Goal: Download file/media

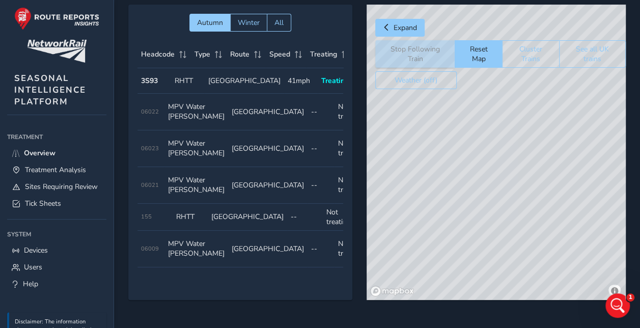
scroll to position [311, 0]
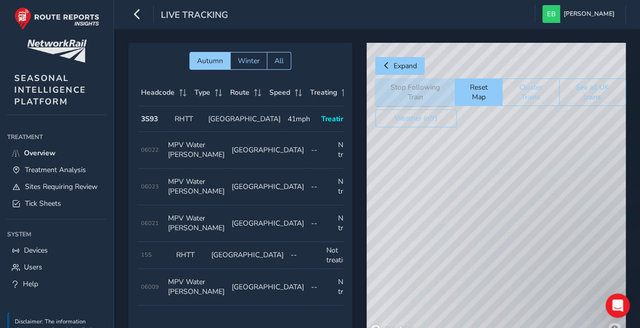
click at [197, 116] on td "Type RHTT" at bounding box center [188, 118] width 34 height 25
click at [47, 207] on span "Tick Sheets" at bounding box center [43, 203] width 36 height 10
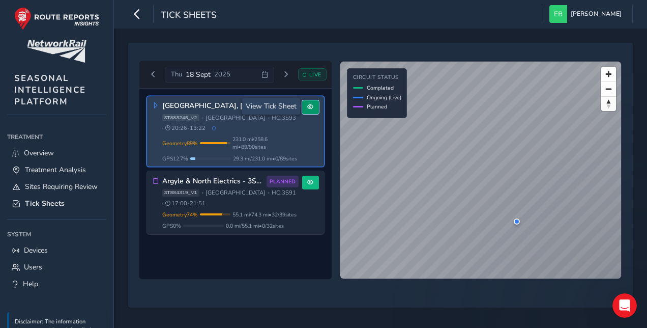
click at [306, 106] on button at bounding box center [310, 107] width 17 height 14
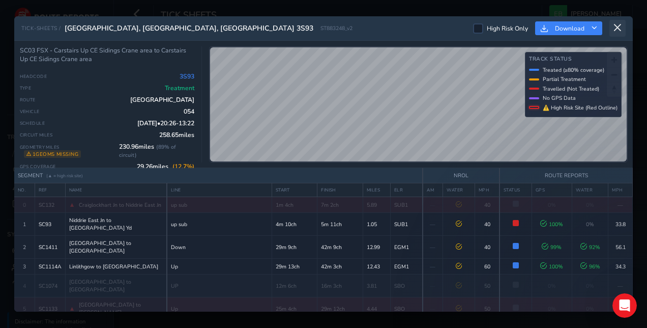
click at [622, 30] on icon at bounding box center [617, 27] width 9 height 9
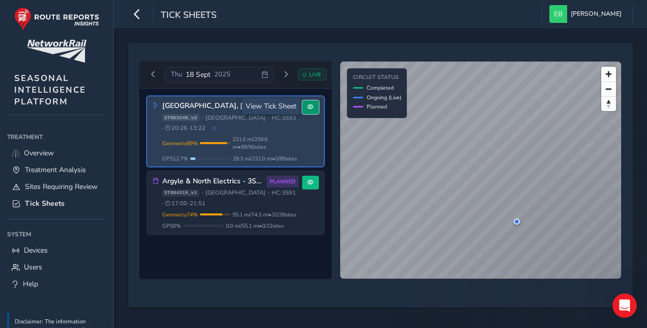
click at [307, 104] on span at bounding box center [310, 107] width 6 height 6
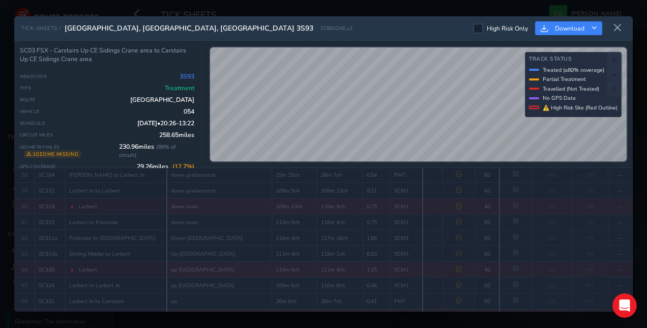
scroll to position [1069, 0]
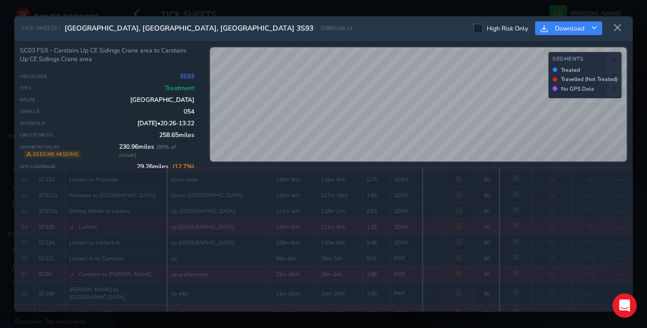
scroll to position [1140, 0]
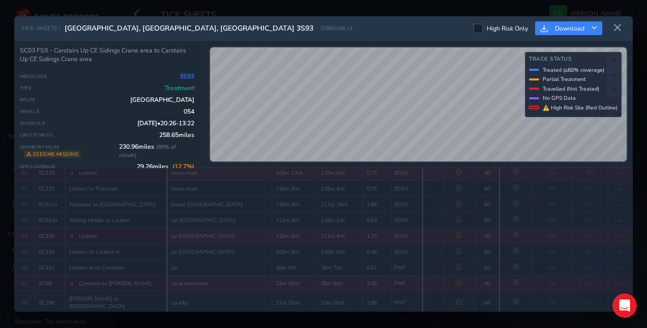
scroll to position [1089, 0]
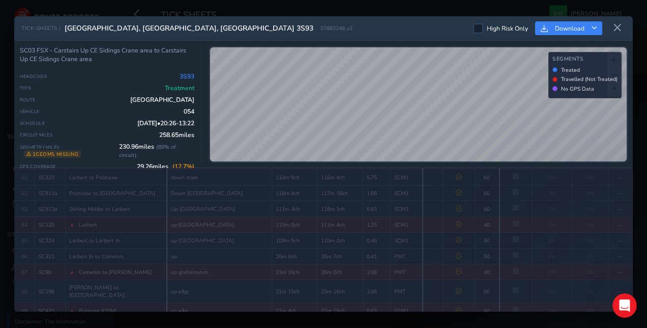
scroll to position [1140, 0]
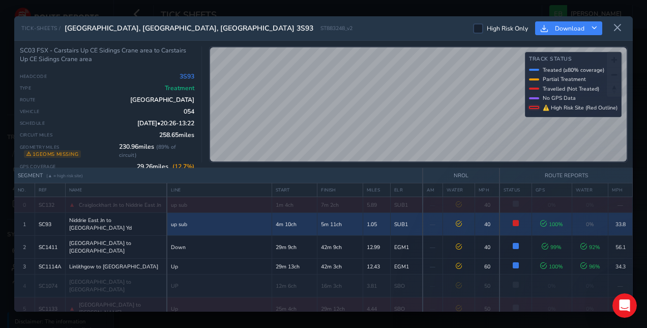
click at [391, 220] on td "SUB1" at bounding box center [407, 224] width 33 height 23
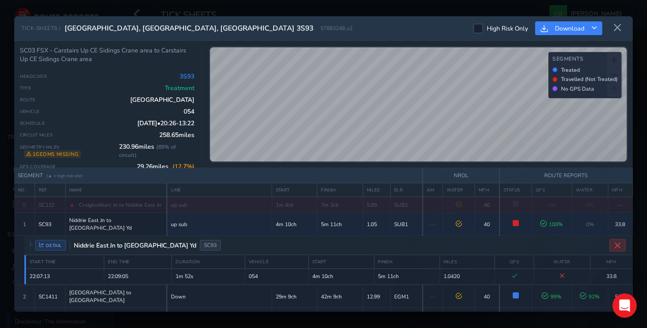
click at [614, 241] on icon "Close detail view" at bounding box center [618, 245] width 8 height 8
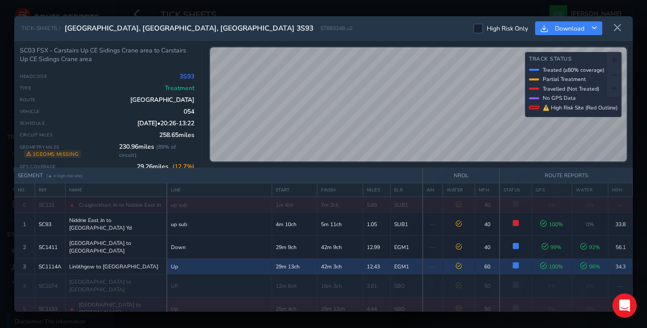
click at [286, 259] on td "29m 13ch" at bounding box center [295, 267] width 46 height 16
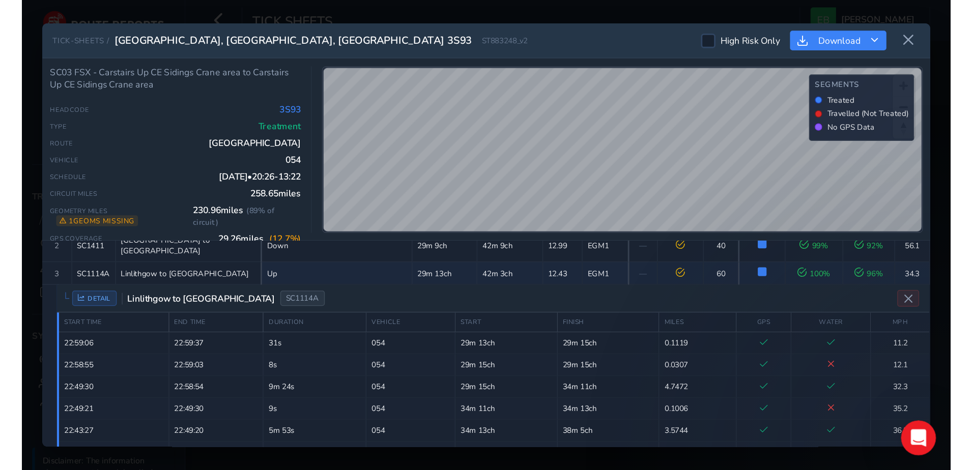
scroll to position [76, 0]
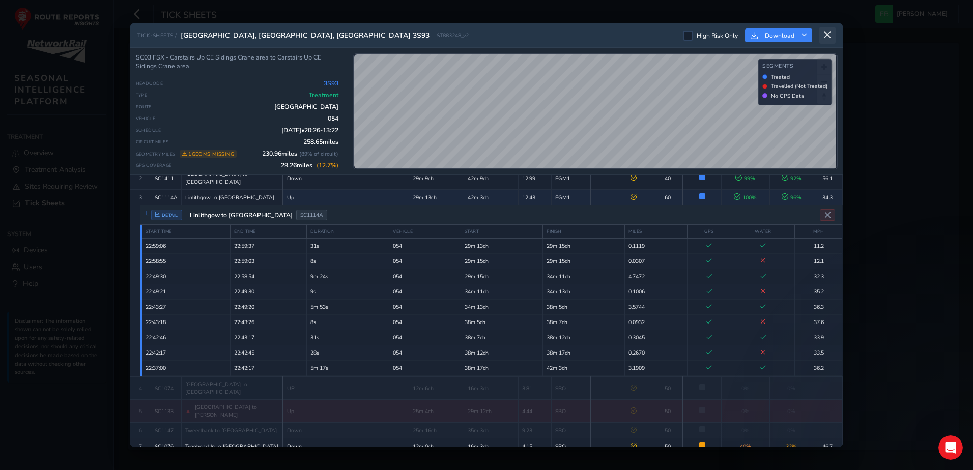
click at [639, 37] on button at bounding box center [827, 35] width 16 height 17
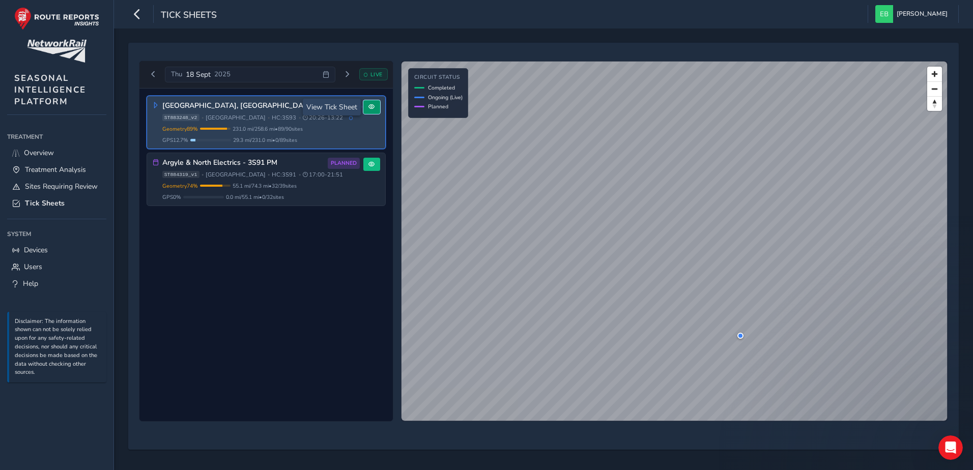
click at [376, 107] on button at bounding box center [371, 107] width 17 height 14
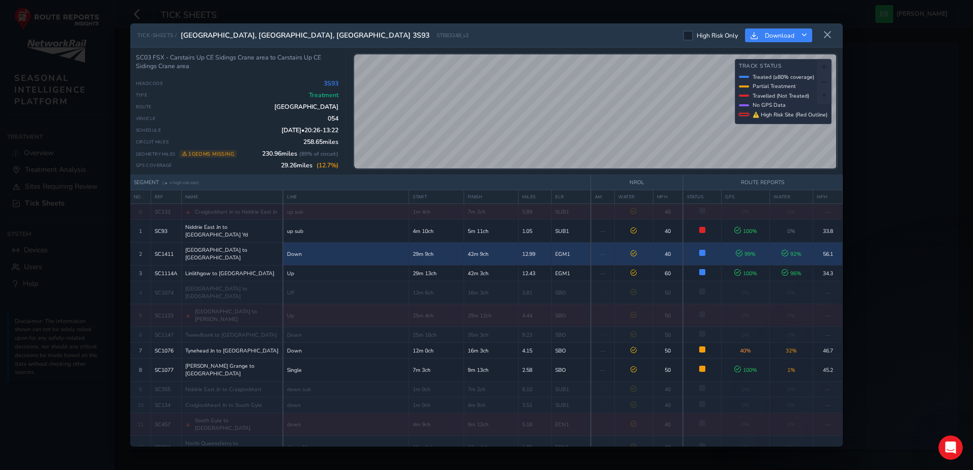
click at [334, 243] on td "Down" at bounding box center [346, 254] width 126 height 23
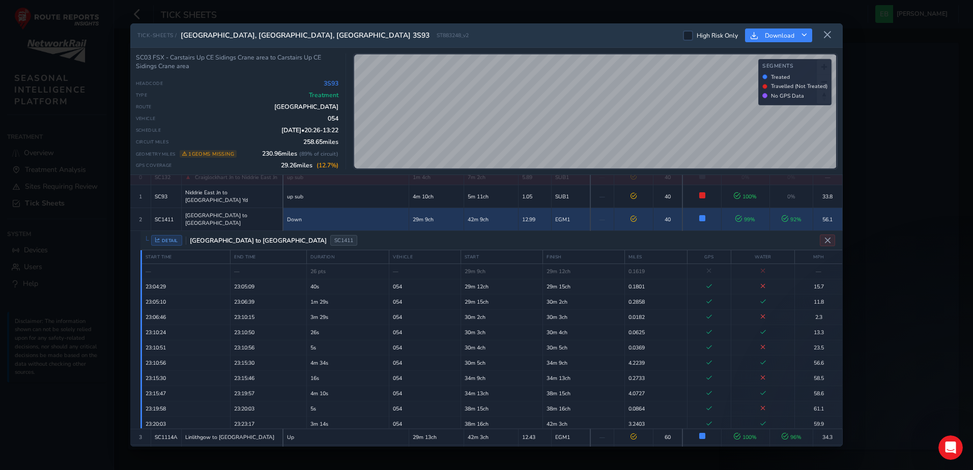
scroll to position [10, 0]
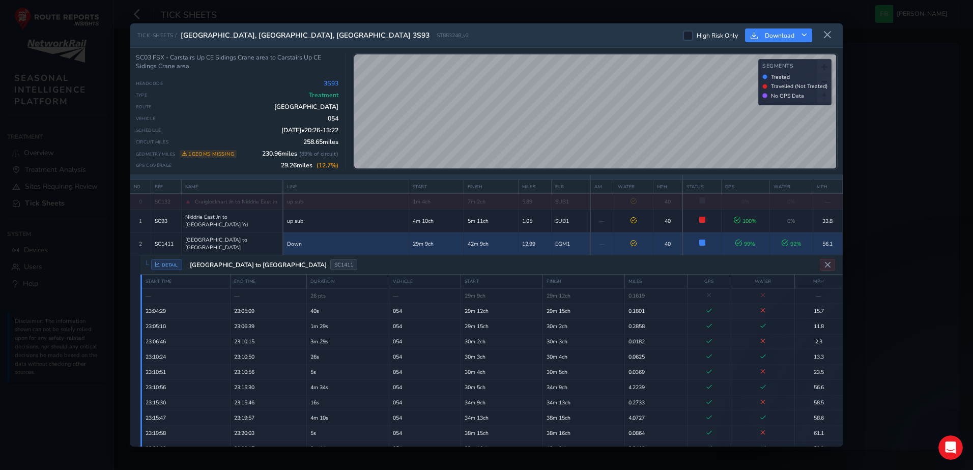
click at [339, 233] on td "Down" at bounding box center [346, 244] width 126 height 23
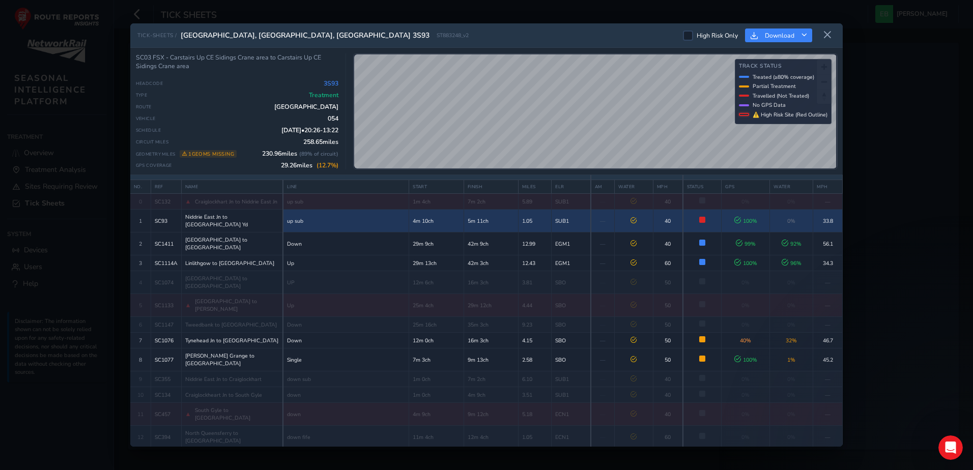
click at [339, 220] on td "up sub" at bounding box center [346, 221] width 126 height 23
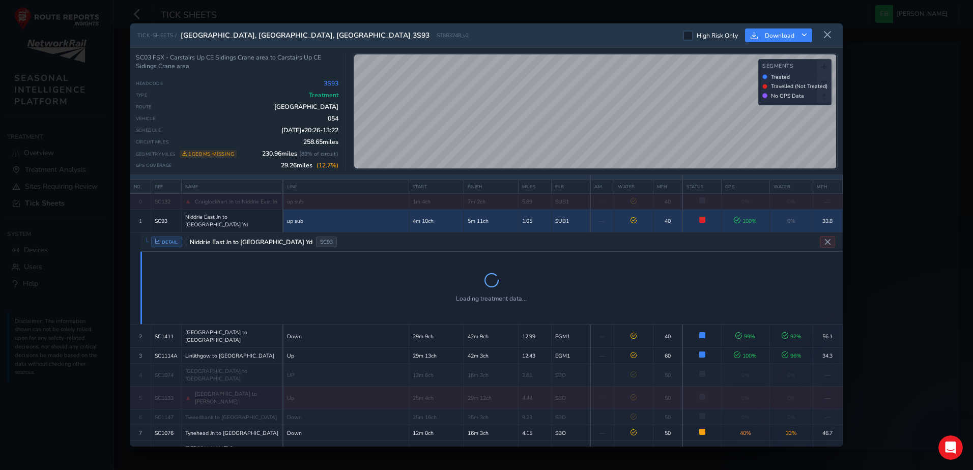
scroll to position [45, 0]
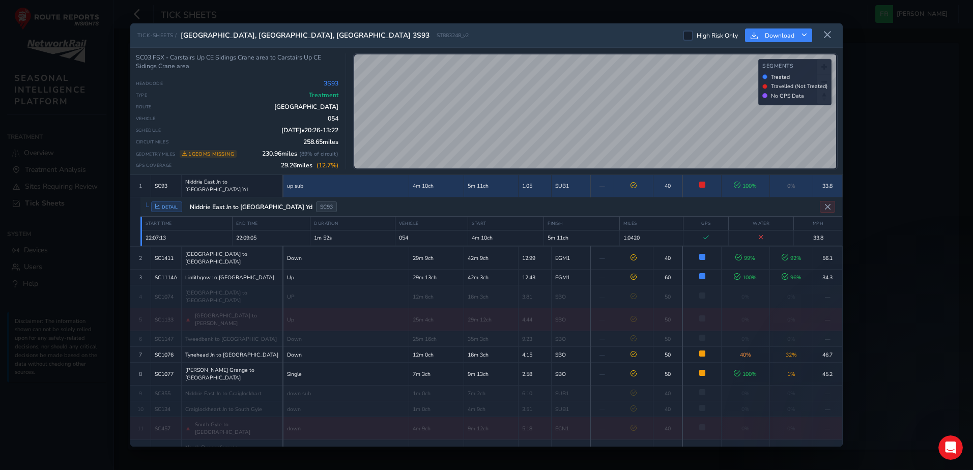
click at [334, 187] on td "up sub" at bounding box center [346, 186] width 126 height 23
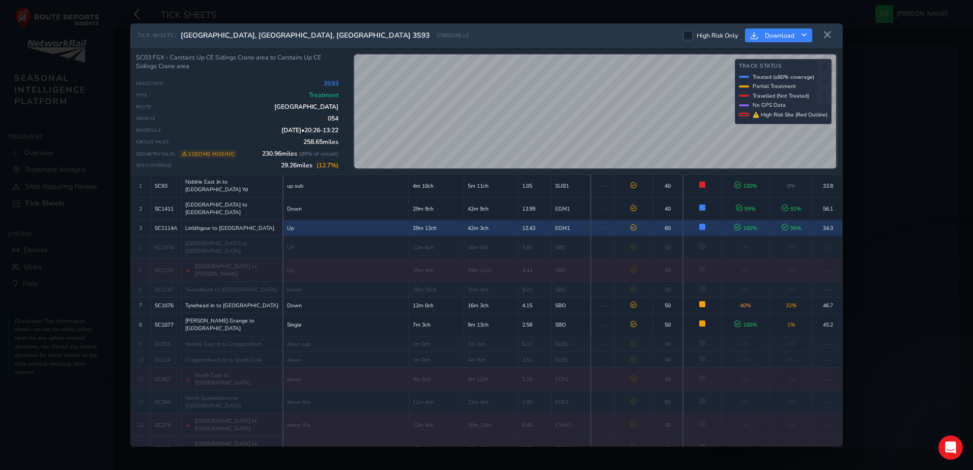
click at [328, 220] on td "Up" at bounding box center [346, 228] width 126 height 16
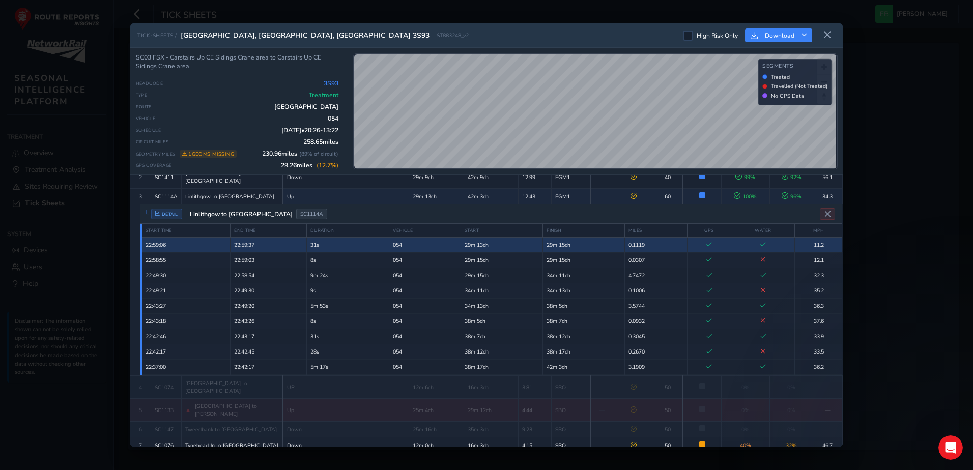
scroll to position [26, 0]
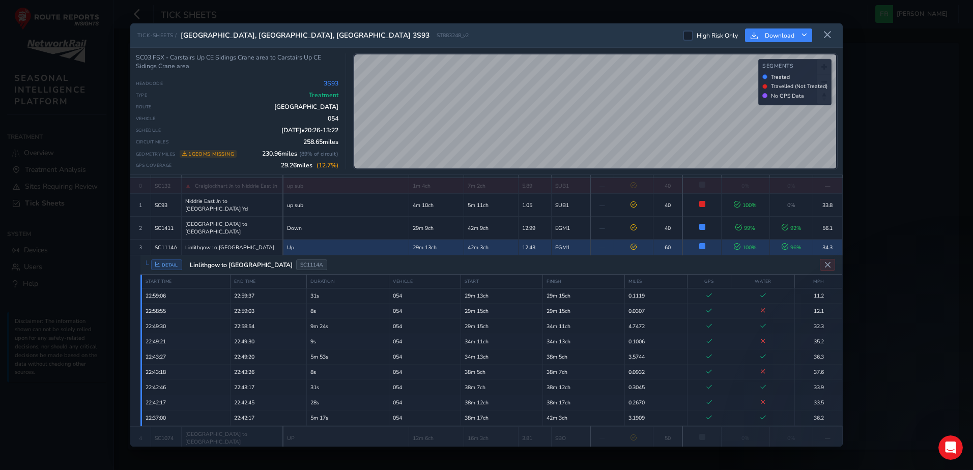
click at [231, 244] on span "Linlithgow to [GEOGRAPHIC_DATA]" at bounding box center [229, 248] width 89 height 8
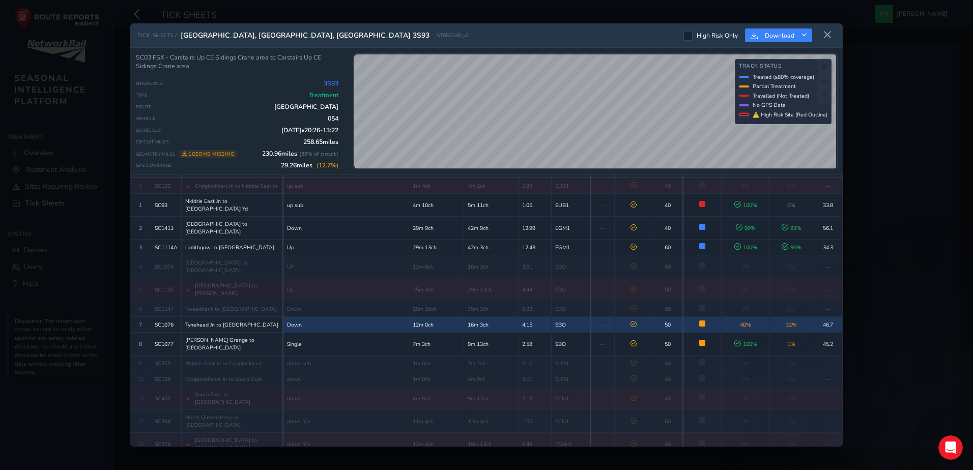
click at [235, 317] on td "Tynehead Jn to [GEOGRAPHIC_DATA]" at bounding box center [232, 325] width 102 height 16
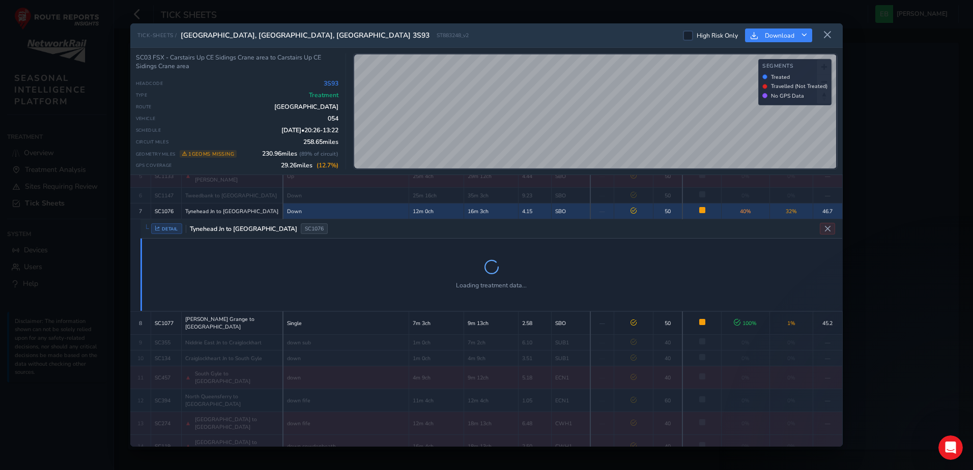
scroll to position [140, 0]
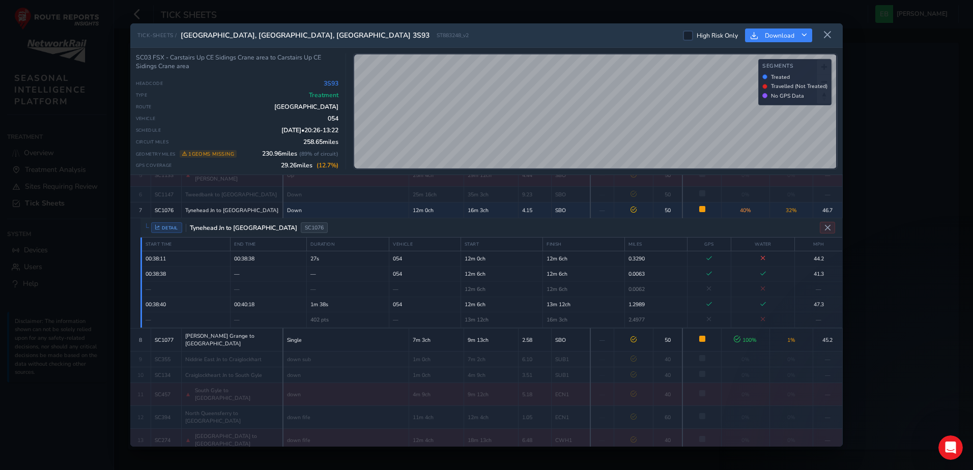
click at [231, 224] on span "Tynehead Jn to [GEOGRAPHIC_DATA]" at bounding box center [241, 228] width 111 height 8
click at [235, 207] on span "Tynehead Jn to [GEOGRAPHIC_DATA]" at bounding box center [231, 211] width 93 height 8
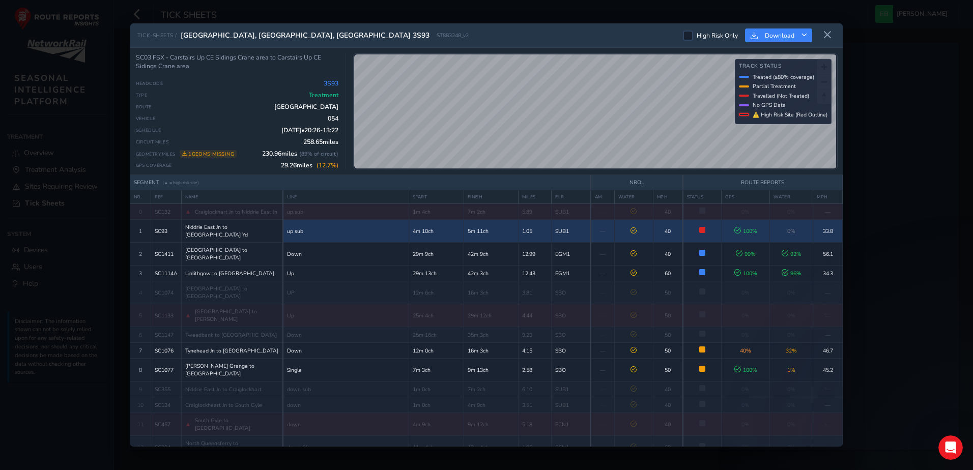
click at [240, 232] on td "Niddrie East Jn to [GEOGRAPHIC_DATA] Yd" at bounding box center [232, 231] width 102 height 23
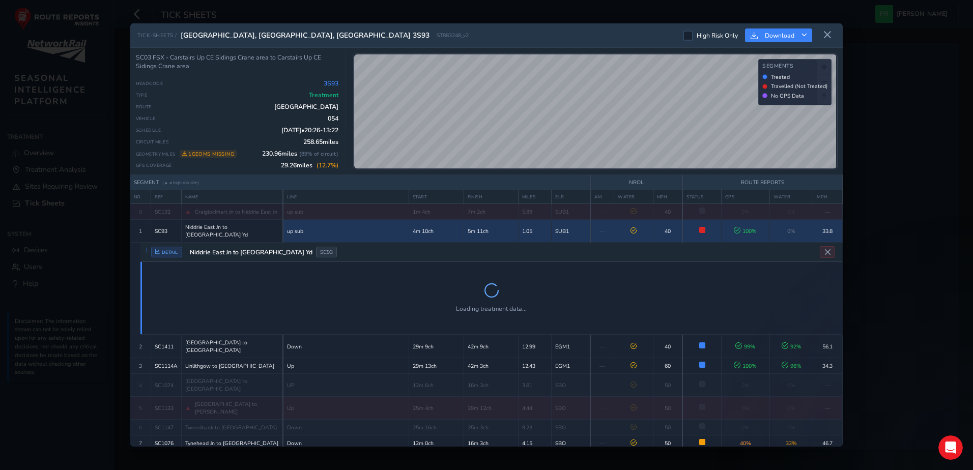
scroll to position [45, 0]
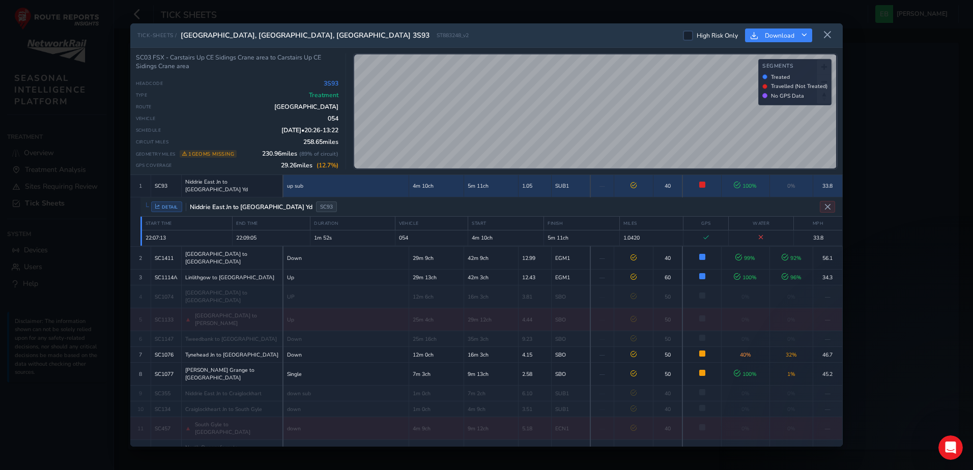
click at [253, 182] on span "Niddrie East Jn to [GEOGRAPHIC_DATA] Yd" at bounding box center [232, 185] width 94 height 15
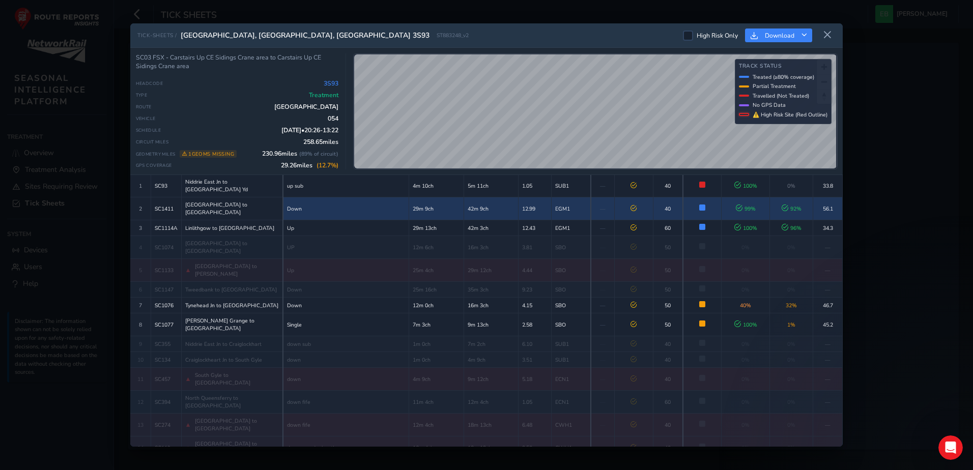
click at [243, 201] on span "[GEOGRAPHIC_DATA] to [GEOGRAPHIC_DATA]" at bounding box center [232, 208] width 94 height 15
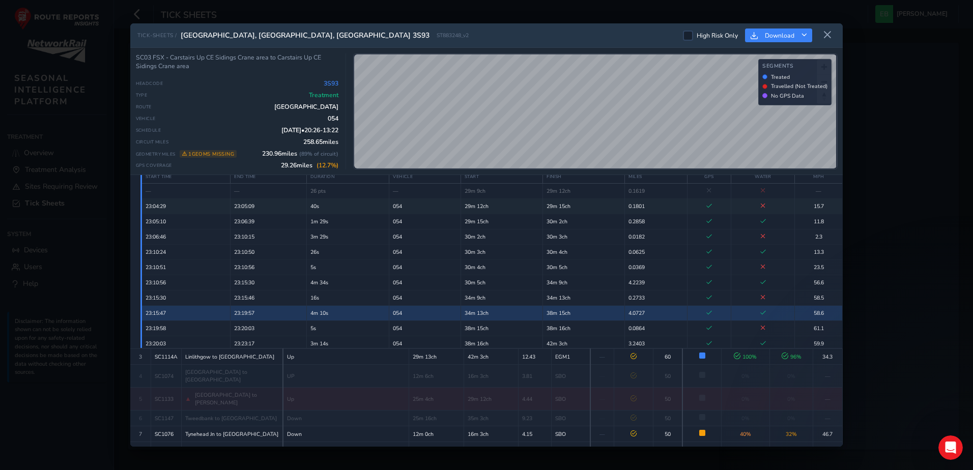
scroll to position [61, 0]
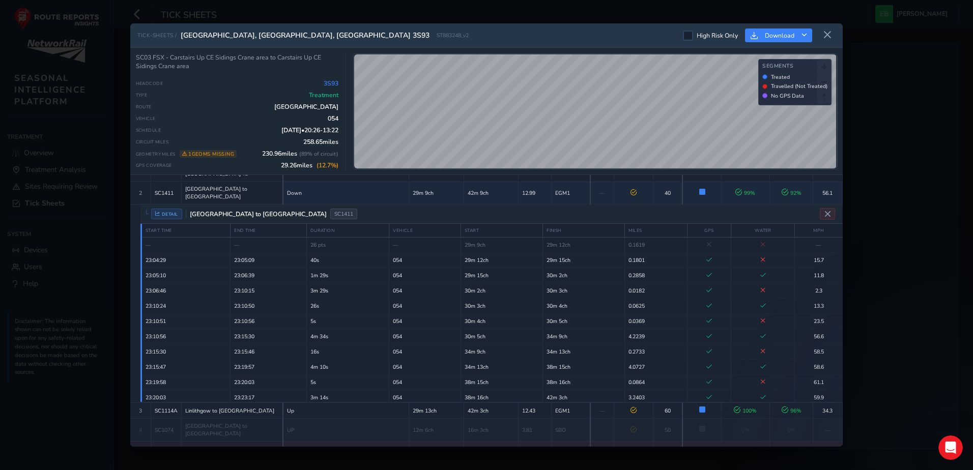
click at [230, 210] on span "[GEOGRAPHIC_DATA] to [GEOGRAPHIC_DATA]" at bounding box center [256, 214] width 141 height 8
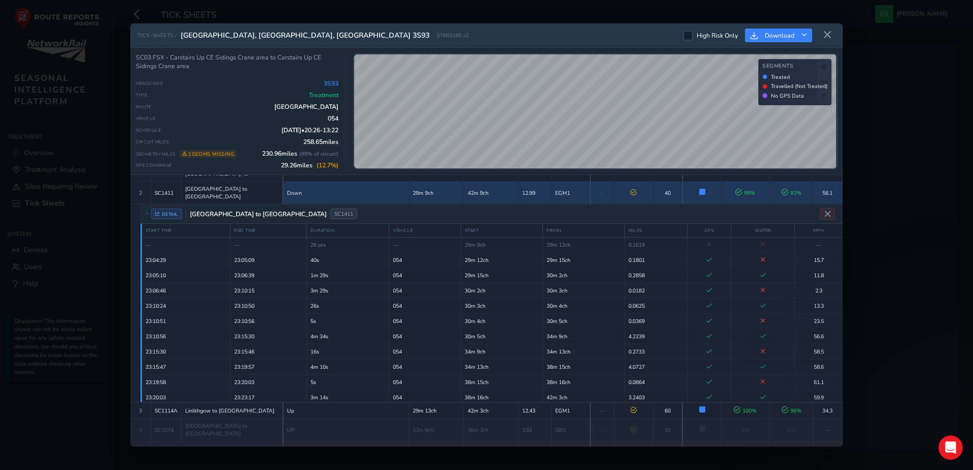
click at [210, 185] on span "[GEOGRAPHIC_DATA] to [GEOGRAPHIC_DATA]" at bounding box center [232, 192] width 94 height 15
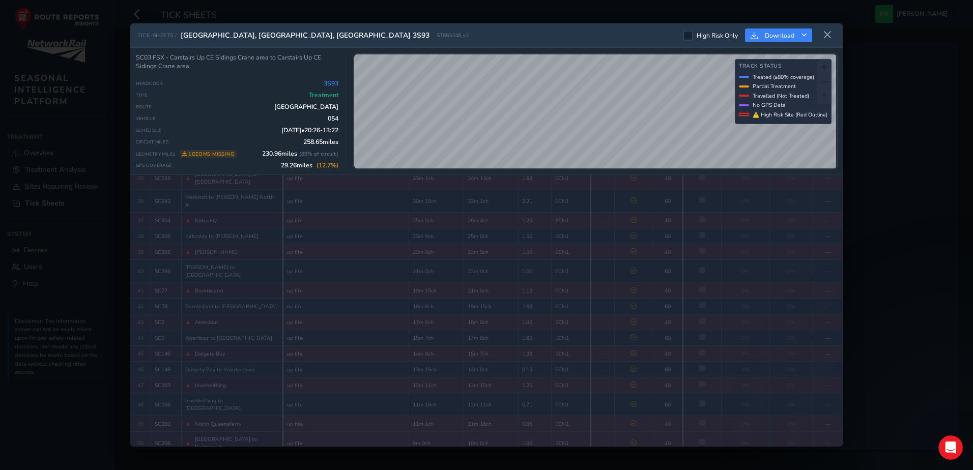
scroll to position [763, 0]
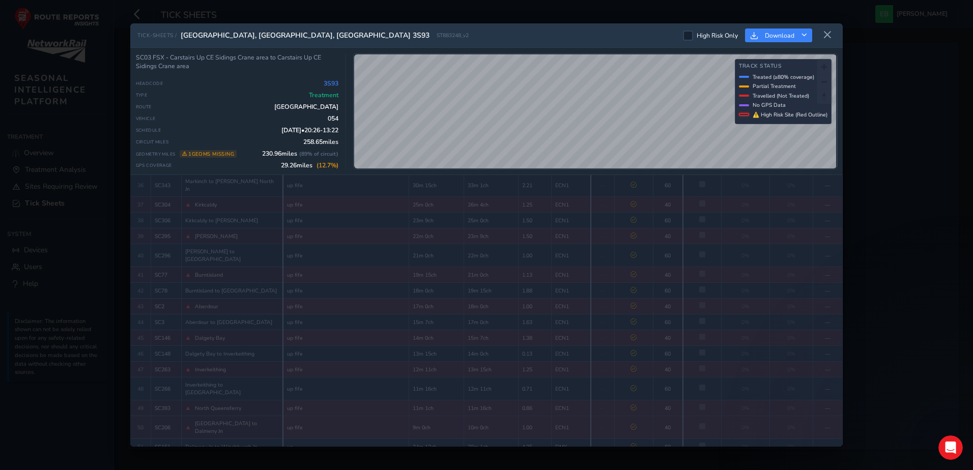
click at [218, 327] on span "Winchburgh Jn to Linlithgow" at bounding box center [220, 463] width 70 height 8
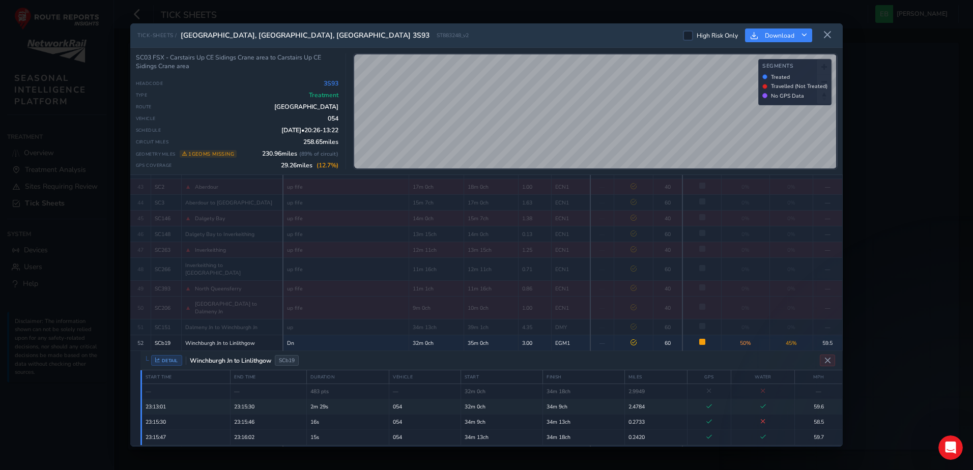
scroll to position [844, 0]
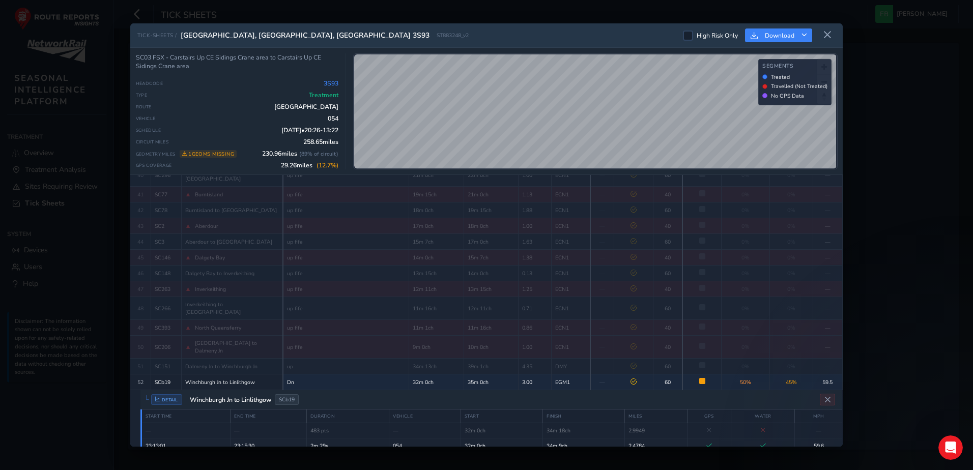
click at [226, 327] on span "Winchburgh Jn to Linlithgow" at bounding box center [228, 400] width 85 height 8
click at [210, 327] on span "Winchburgh Jn to Linlithgow" at bounding box center [220, 383] width 70 height 8
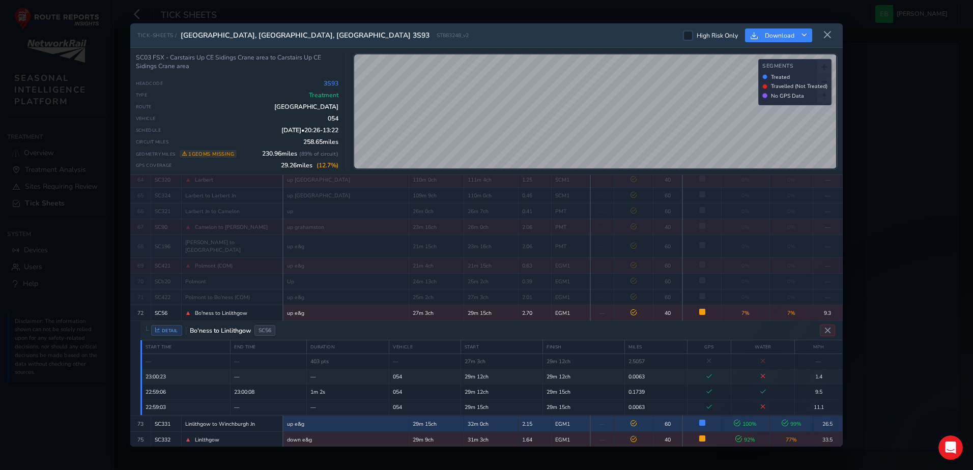
scroll to position [1150, 0]
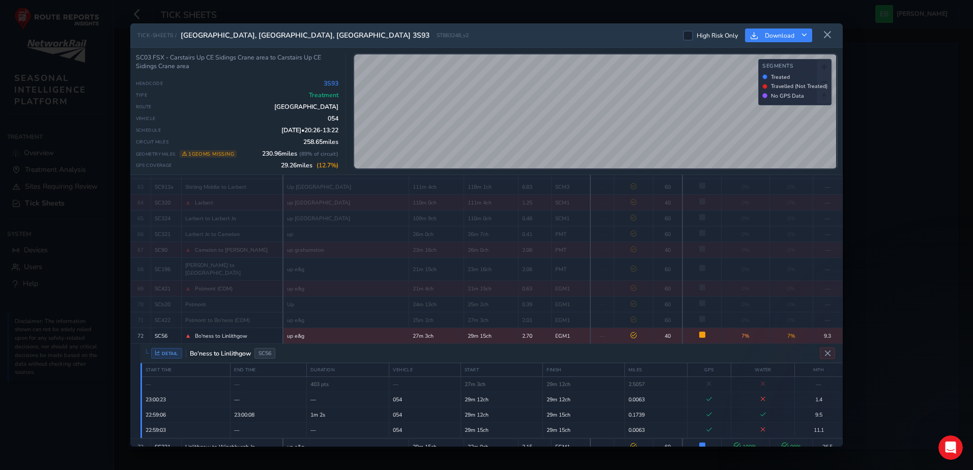
click at [223, 327] on span "Bo'ness to Linlithgow" at bounding box center [221, 336] width 52 height 8
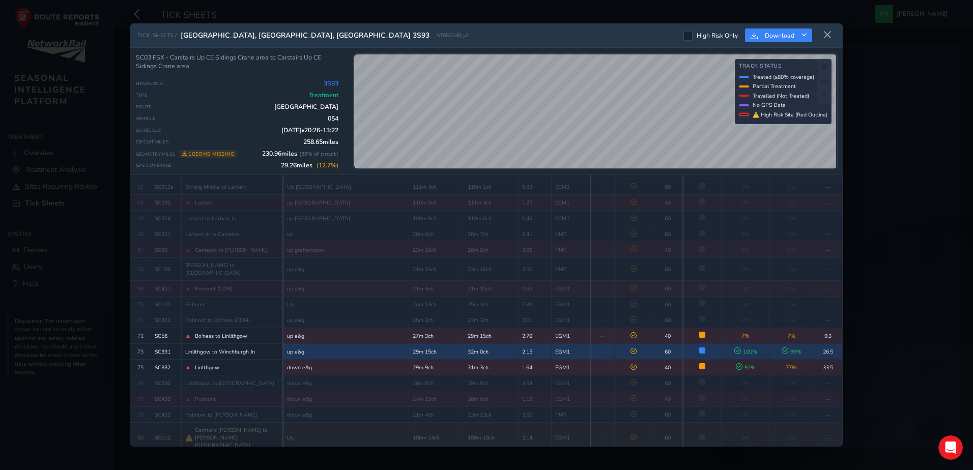
click at [228, 327] on span "Linlithgow to Winchburgh Jn" at bounding box center [220, 352] width 70 height 8
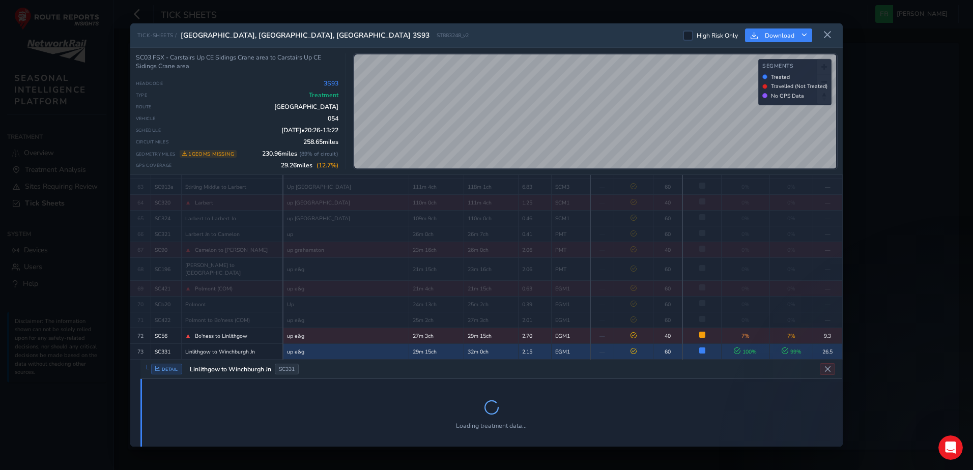
scroll to position [1166, 0]
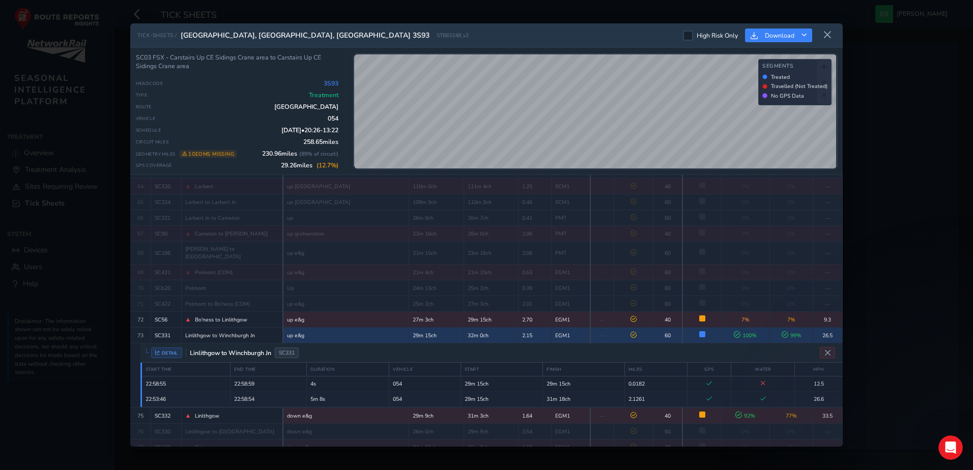
click at [232, 327] on span "Linlithgow to Winchburgh Jn" at bounding box center [220, 336] width 70 height 8
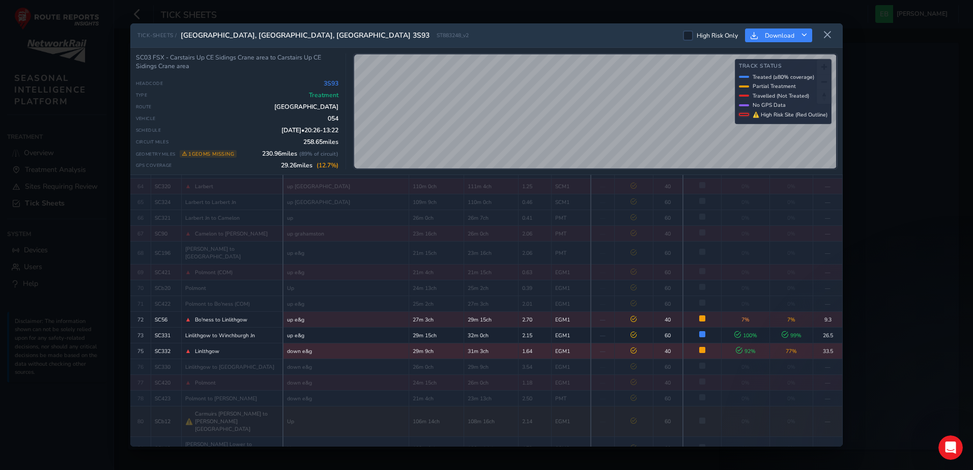
click at [232, 327] on div "▲ Linlthgow" at bounding box center [232, 351] width 94 height 8
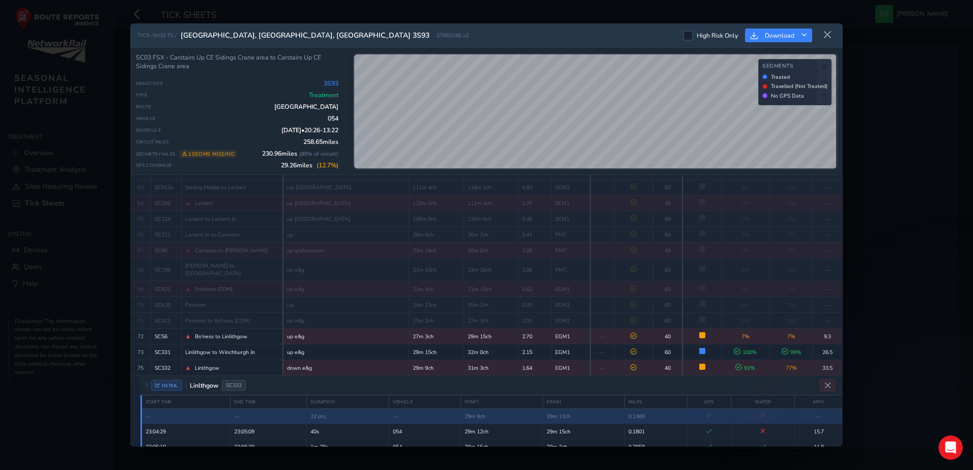
scroll to position [1131, 0]
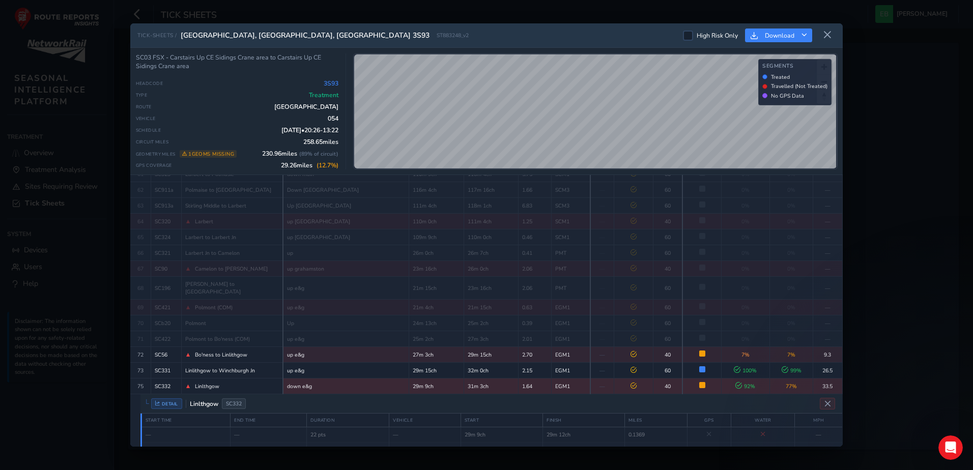
click at [225, 327] on div "▲ Linlthgow" at bounding box center [232, 386] width 94 height 8
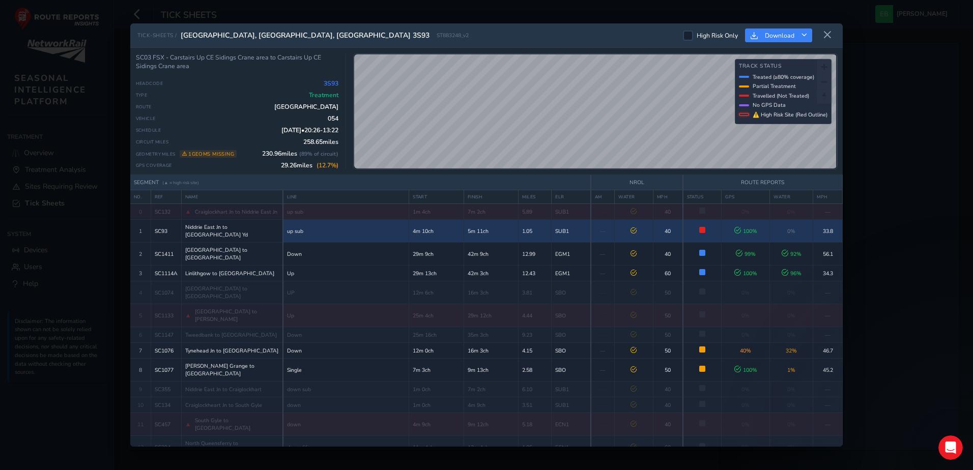
click at [246, 226] on span "Niddrie East Jn to [GEOGRAPHIC_DATA] Yd" at bounding box center [232, 230] width 94 height 15
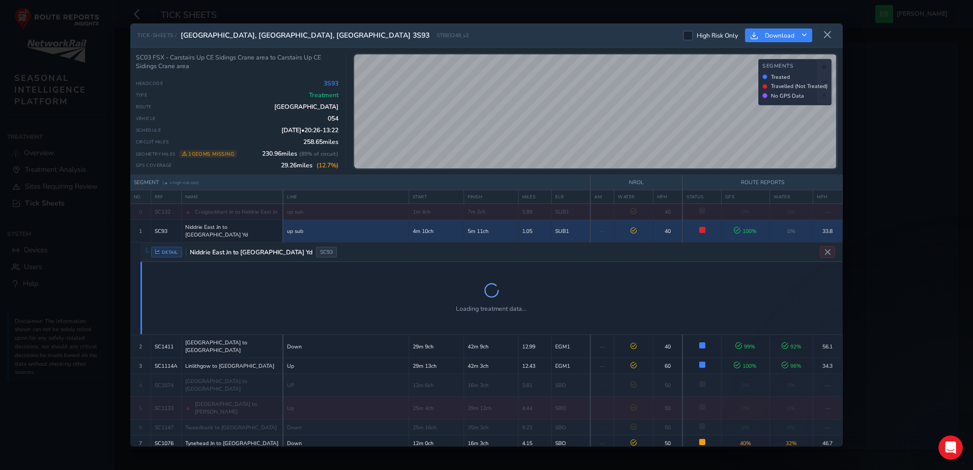
scroll to position [45, 0]
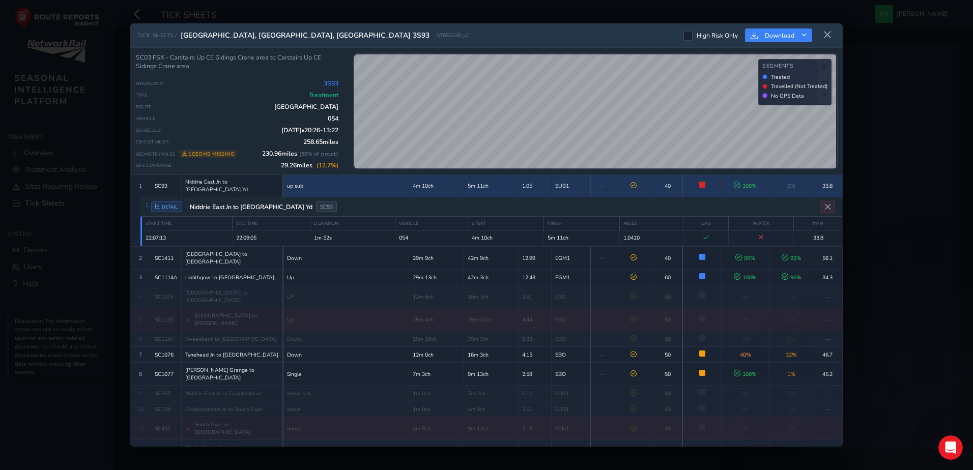
click at [236, 186] on span "Niddrie East Jn to [GEOGRAPHIC_DATA] Yd" at bounding box center [232, 185] width 94 height 15
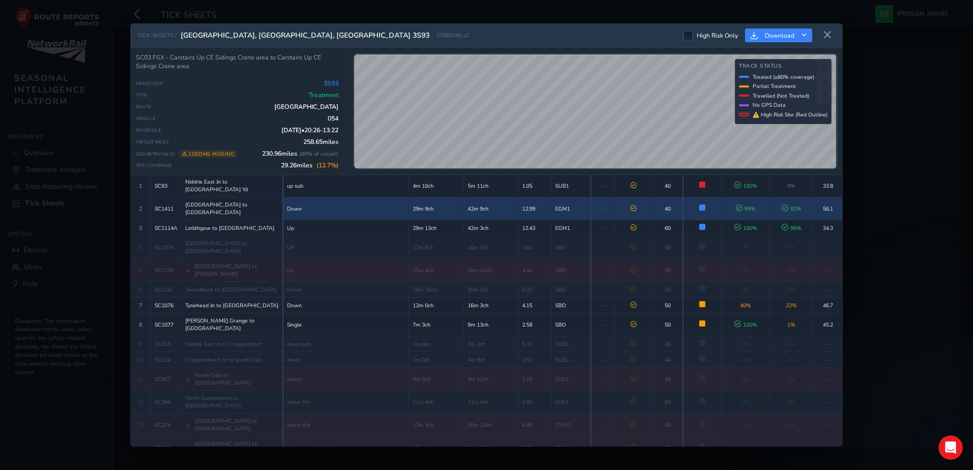
click at [236, 201] on span "[GEOGRAPHIC_DATA] to [GEOGRAPHIC_DATA]" at bounding box center [232, 208] width 94 height 15
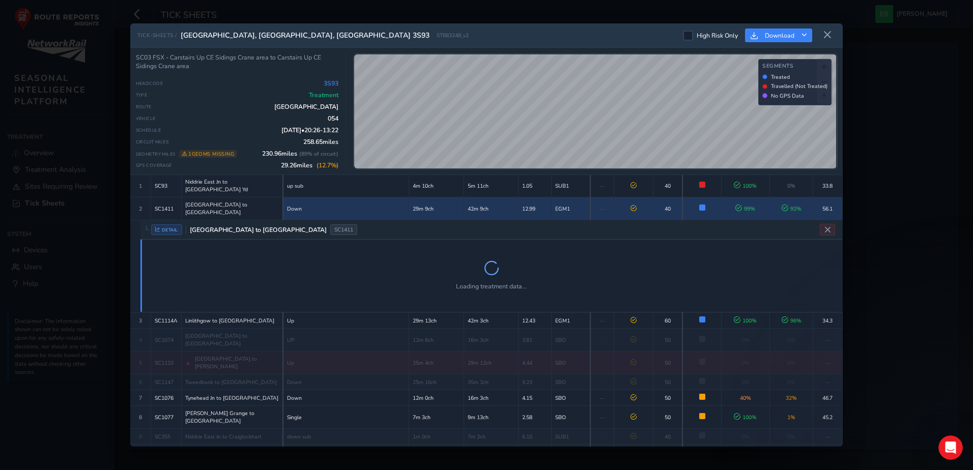
scroll to position [61, 0]
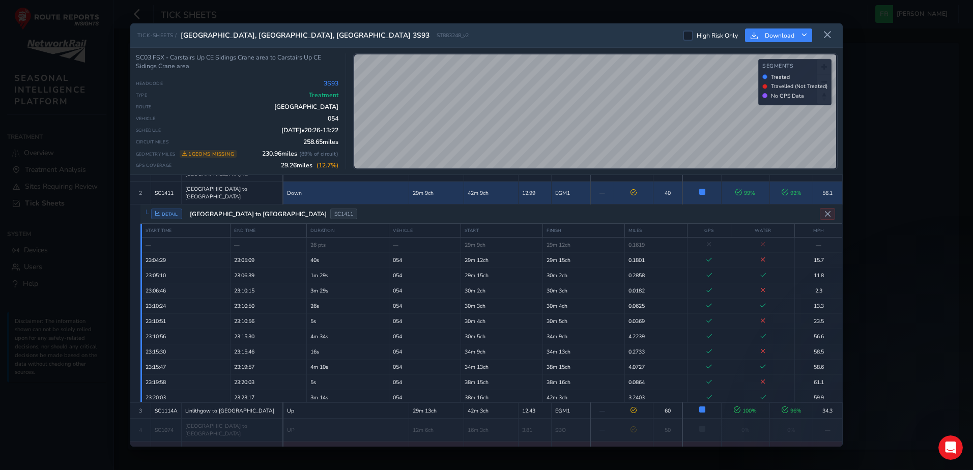
click at [236, 189] on td "[GEOGRAPHIC_DATA] to [GEOGRAPHIC_DATA]" at bounding box center [232, 193] width 102 height 23
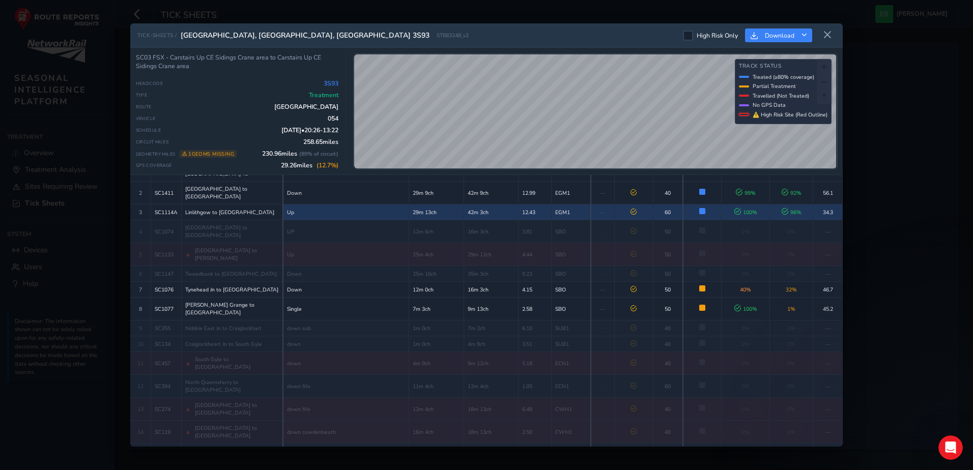
click at [235, 205] on td "Linlithgow to [GEOGRAPHIC_DATA]" at bounding box center [232, 213] width 102 height 16
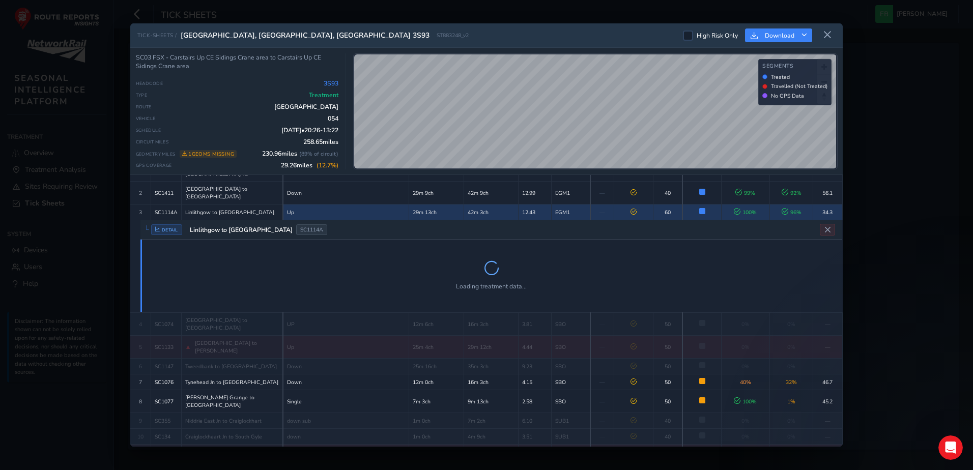
scroll to position [77, 0]
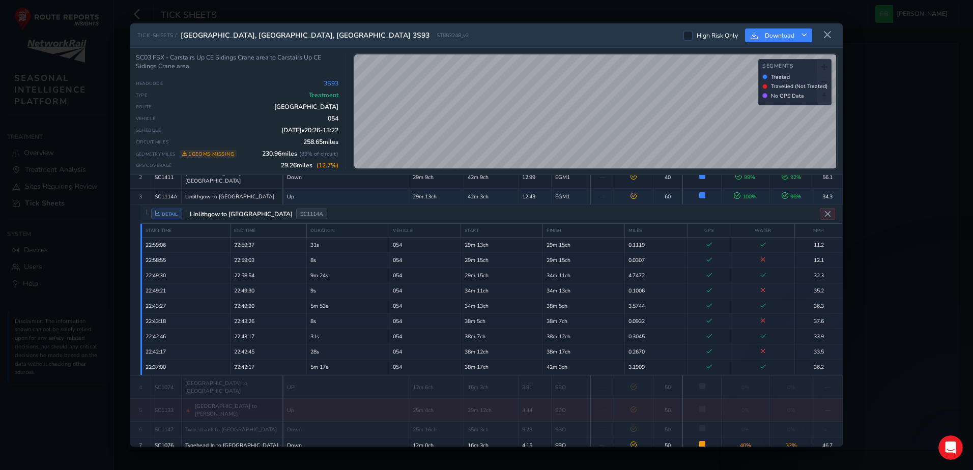
click at [243, 210] on span "Linlithgow to [GEOGRAPHIC_DATA]" at bounding box center [239, 214] width 107 height 8
click at [231, 209] on div "DETAIL Linlithgow to [GEOGRAPHIC_DATA]" at bounding box center [239, 214] width 176 height 11
click at [168, 209] on span "DETAIL" at bounding box center [166, 214] width 31 height 11
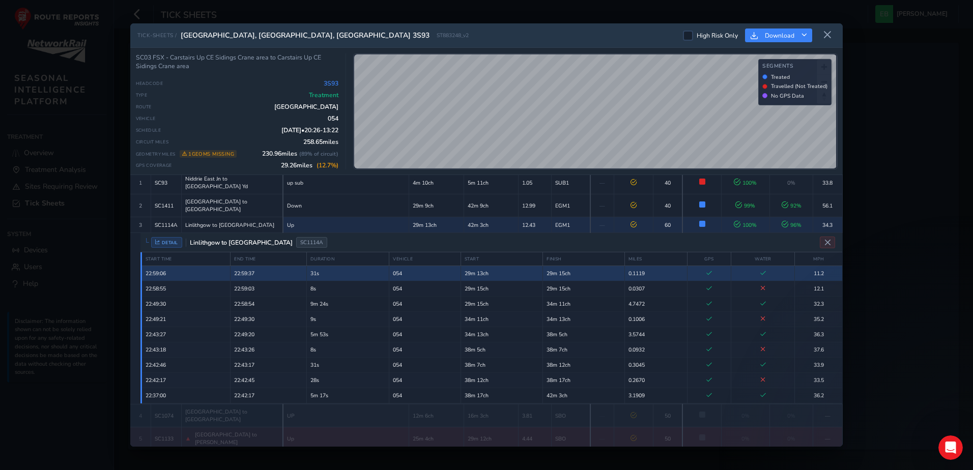
scroll to position [26, 0]
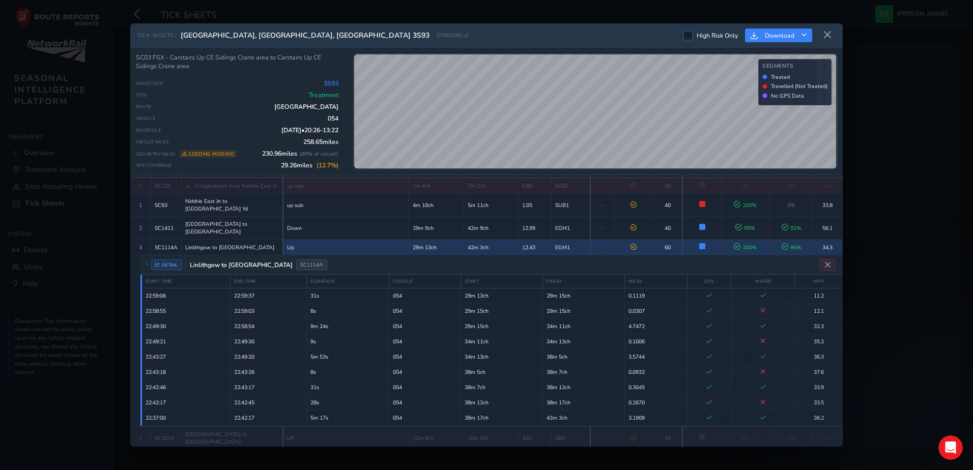
click at [225, 244] on span "Linlithgow to [GEOGRAPHIC_DATA]" at bounding box center [229, 248] width 89 height 8
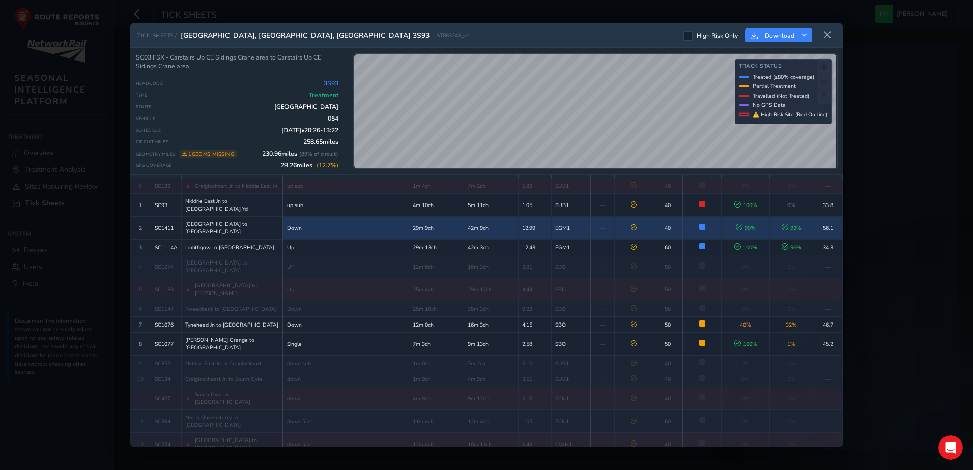
click at [229, 220] on span "[GEOGRAPHIC_DATA] to [GEOGRAPHIC_DATA]" at bounding box center [232, 227] width 94 height 15
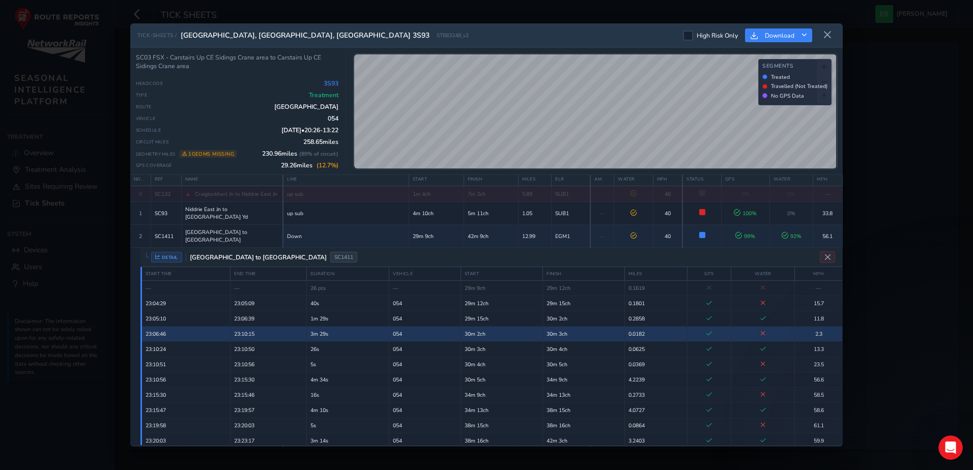
scroll to position [14, 0]
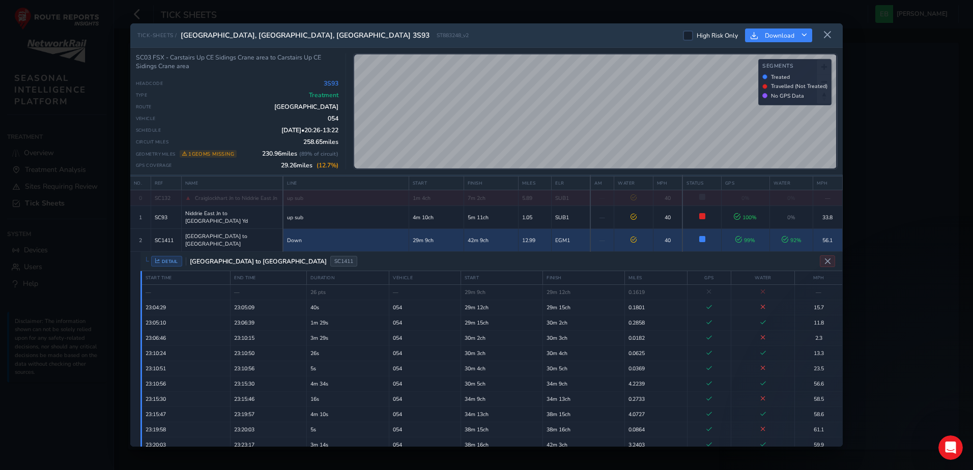
click at [233, 233] on span "[GEOGRAPHIC_DATA] to [GEOGRAPHIC_DATA]" at bounding box center [232, 240] width 94 height 15
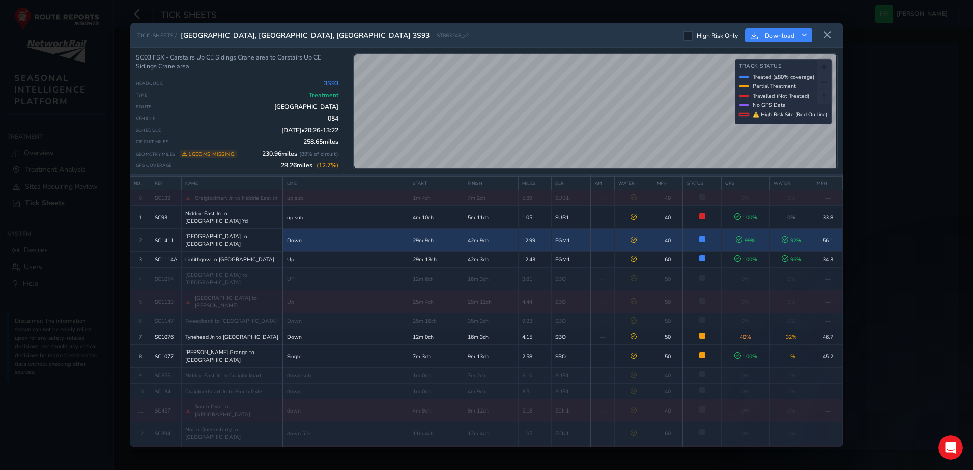
click at [639, 231] on td "56.1" at bounding box center [828, 240] width 30 height 23
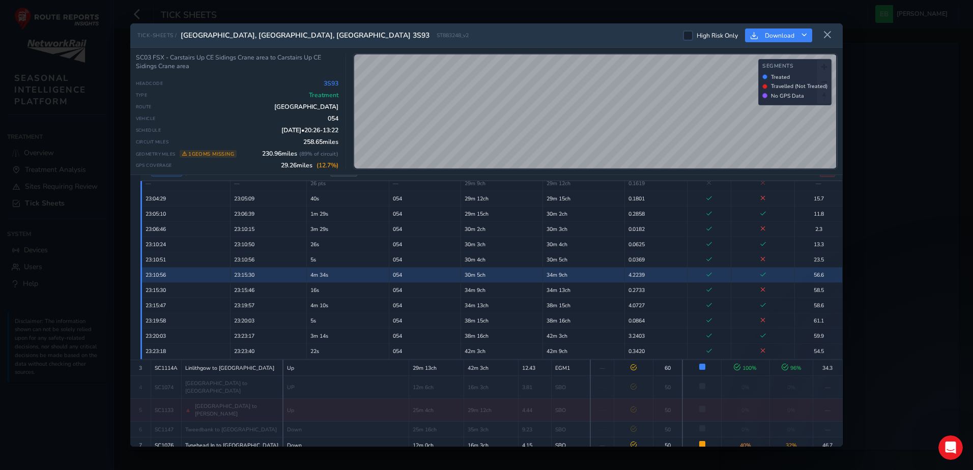
scroll to position [116, 0]
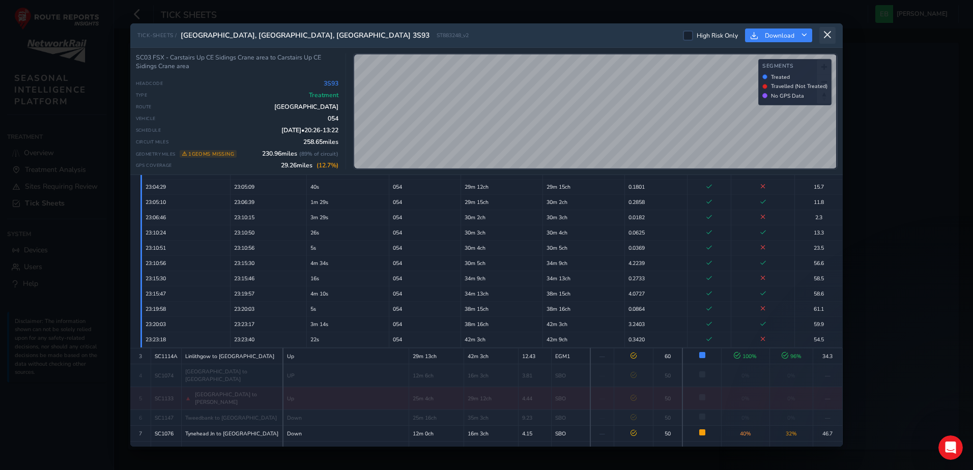
click at [639, 37] on icon at bounding box center [827, 35] width 9 height 9
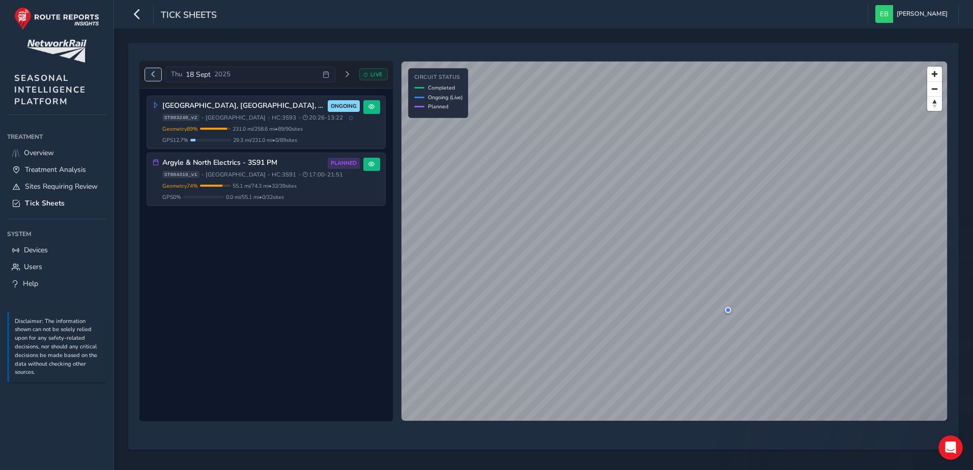
click at [151, 75] on span "Previous day" at bounding box center [153, 74] width 6 height 6
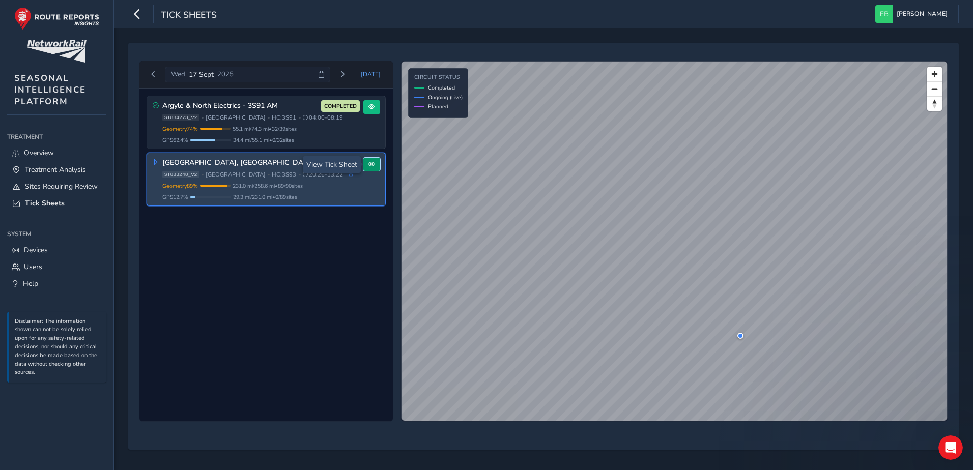
click at [379, 166] on button at bounding box center [371, 165] width 17 height 14
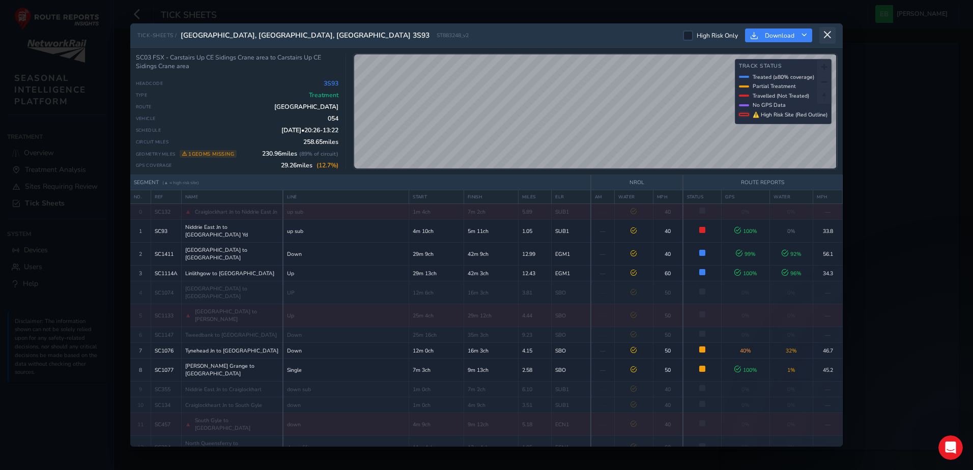
click at [639, 33] on icon at bounding box center [827, 35] width 9 height 9
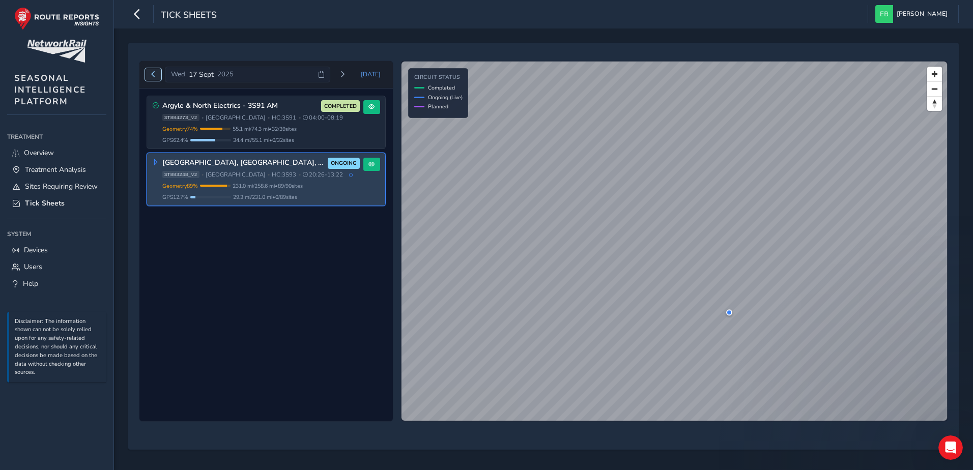
click at [156, 71] on button "Previous day" at bounding box center [153, 74] width 17 height 13
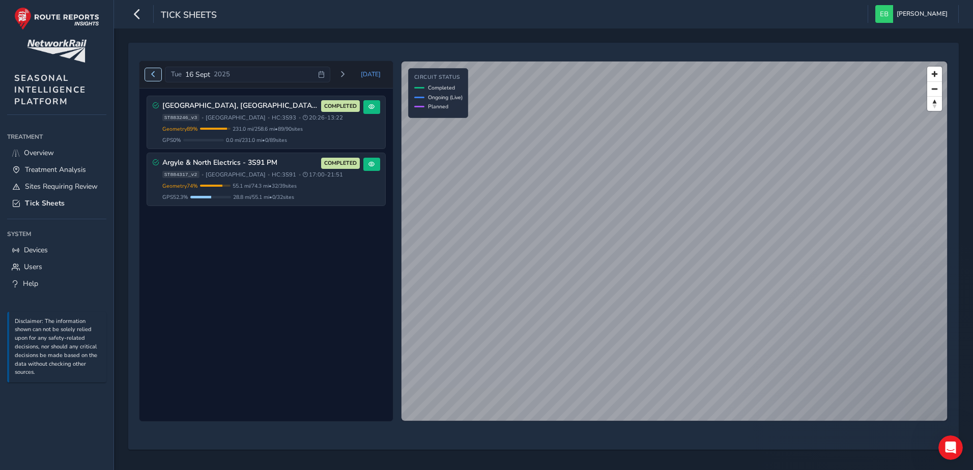
click at [156, 71] on button "Previous day" at bounding box center [153, 74] width 17 height 13
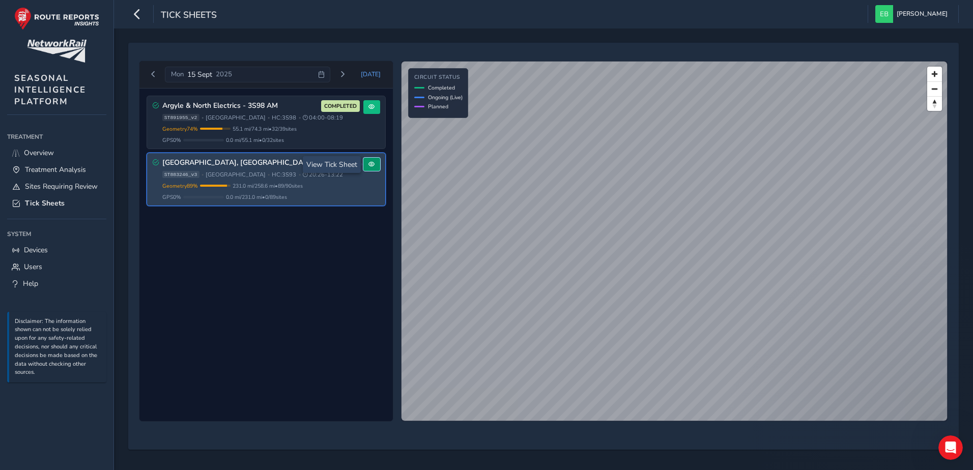
click at [379, 166] on button at bounding box center [371, 165] width 17 height 14
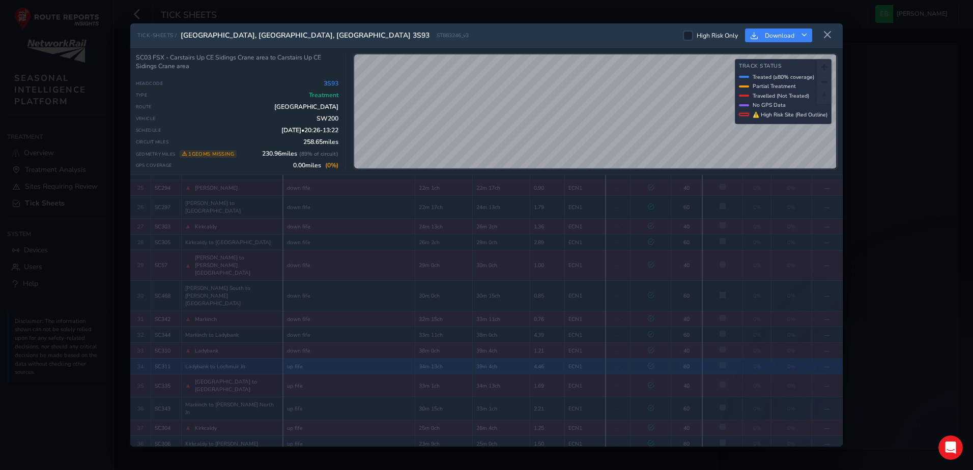
scroll to position [479, 0]
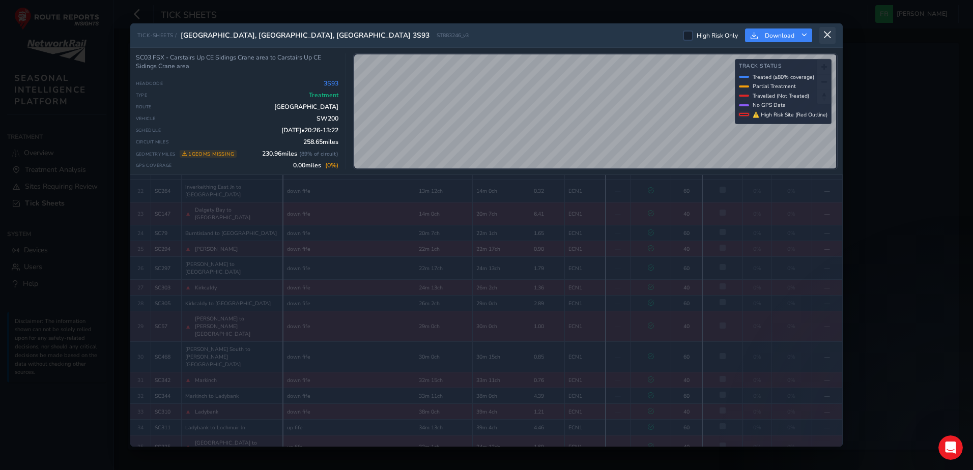
click at [639, 36] on icon at bounding box center [827, 35] width 9 height 9
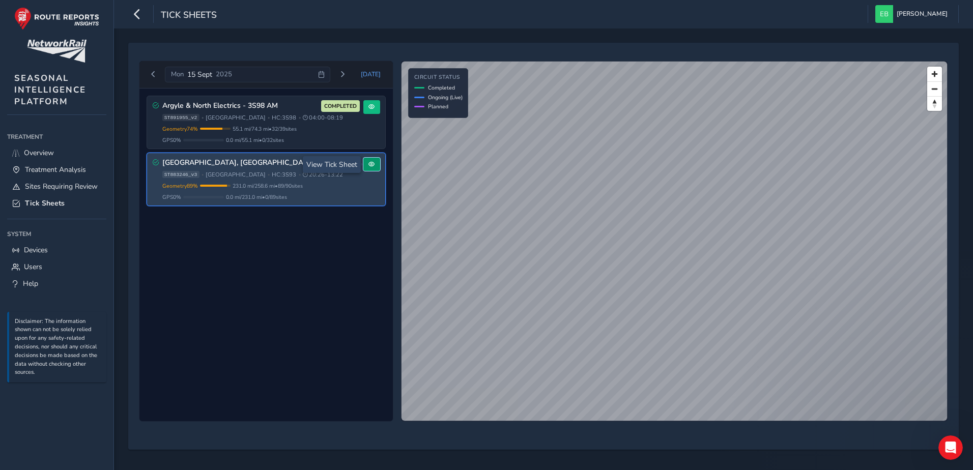
click at [373, 165] on span at bounding box center [371, 164] width 6 height 6
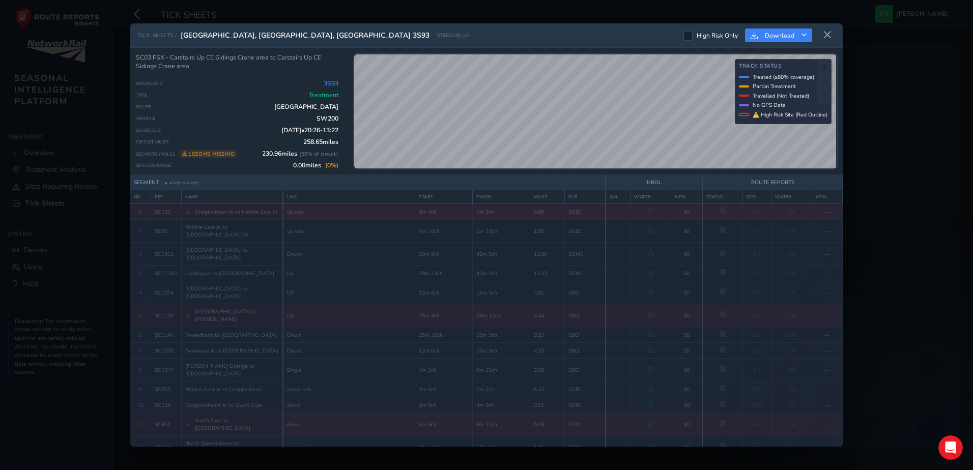
click at [237, 212] on span "Craiglockhart Jn to Niddrie East Jn" at bounding box center [236, 212] width 82 height 8
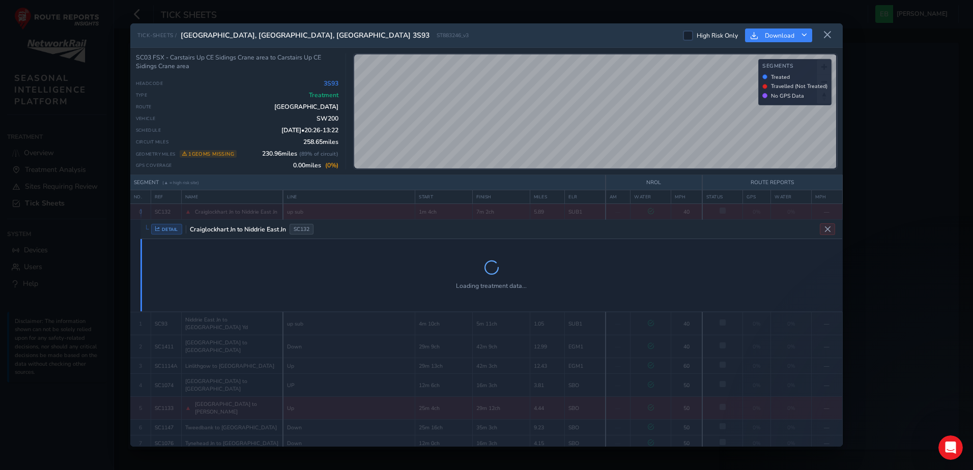
scroll to position [29, 0]
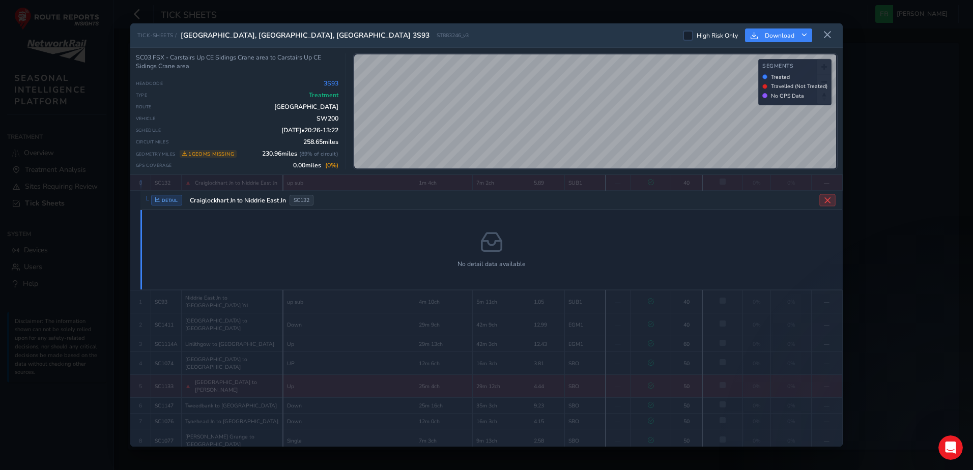
click at [639, 201] on button "Close detail view" at bounding box center [827, 200] width 16 height 12
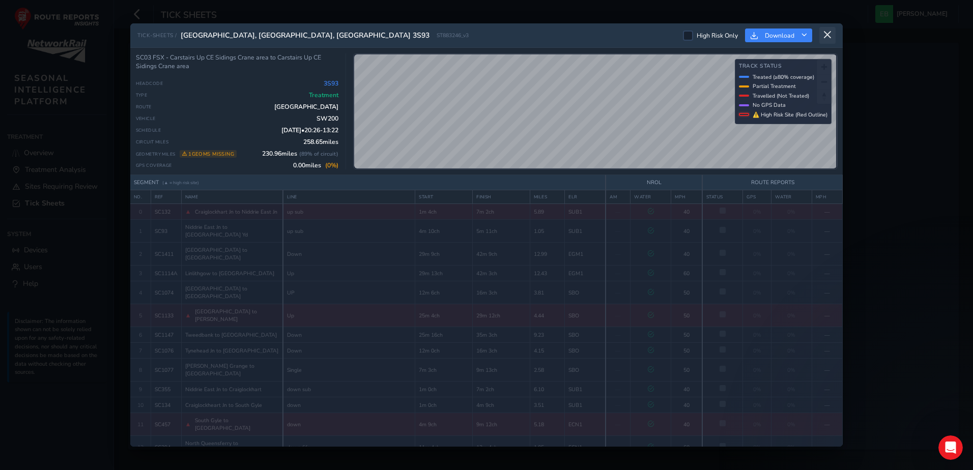
click at [639, 38] on icon at bounding box center [827, 35] width 9 height 9
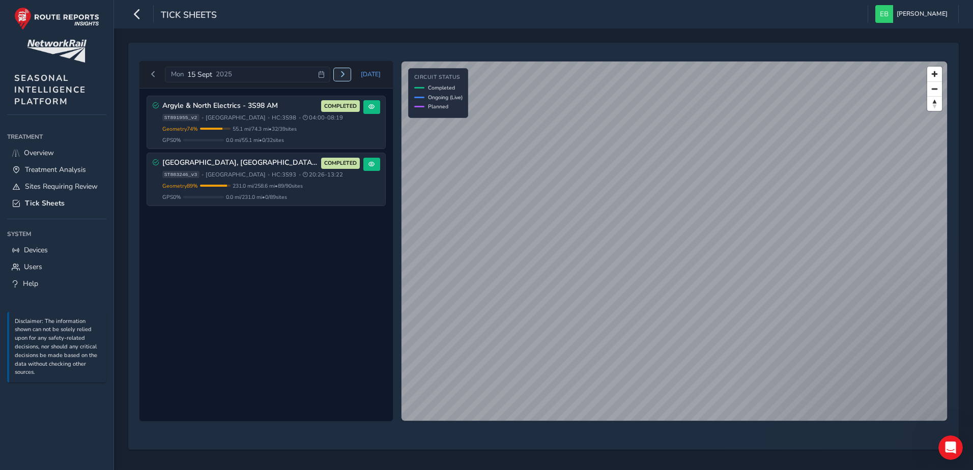
click at [343, 72] on span "Next day" at bounding box center [342, 74] width 6 height 6
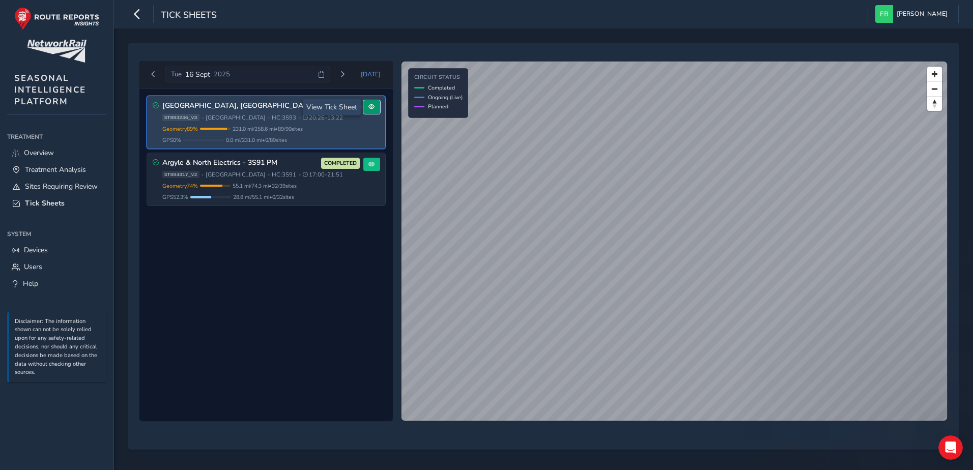
click at [377, 106] on button at bounding box center [371, 107] width 17 height 14
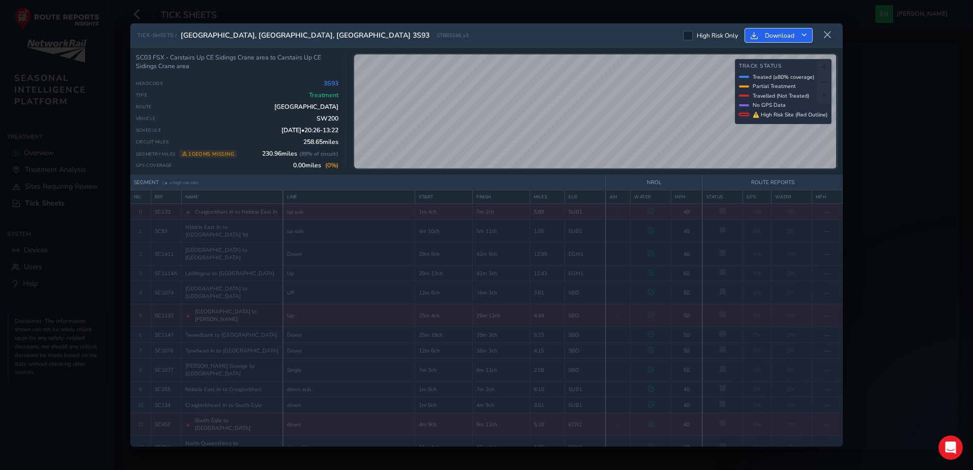
click at [639, 34] on button "Download" at bounding box center [778, 35] width 67 height 14
click at [639, 33] on icon at bounding box center [827, 35] width 9 height 9
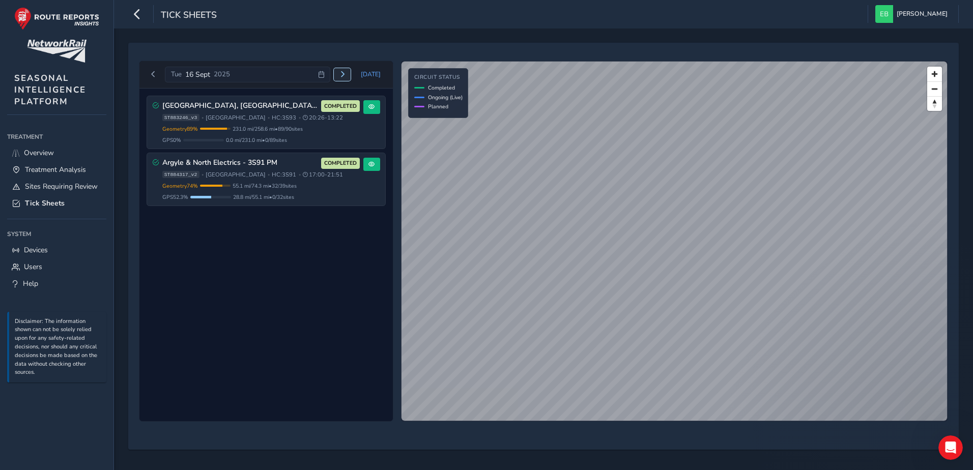
click at [341, 75] on button "Next day" at bounding box center [342, 74] width 17 height 13
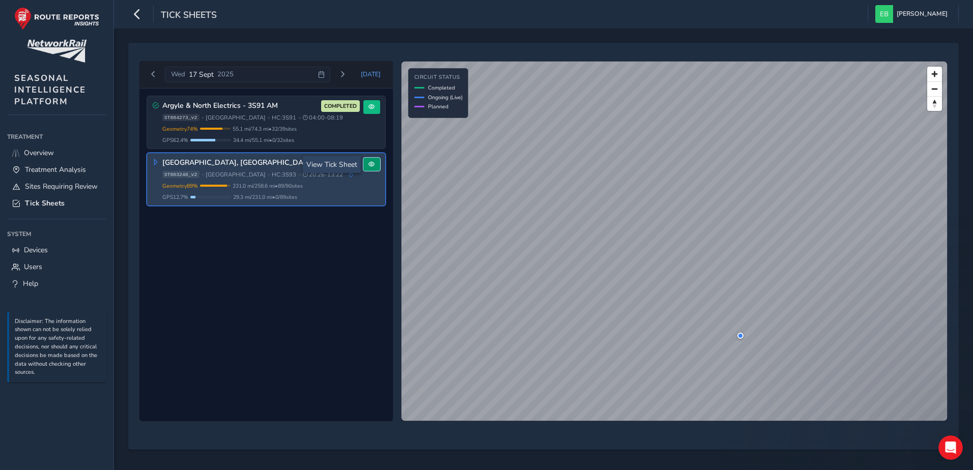
click at [378, 166] on button at bounding box center [371, 165] width 17 height 14
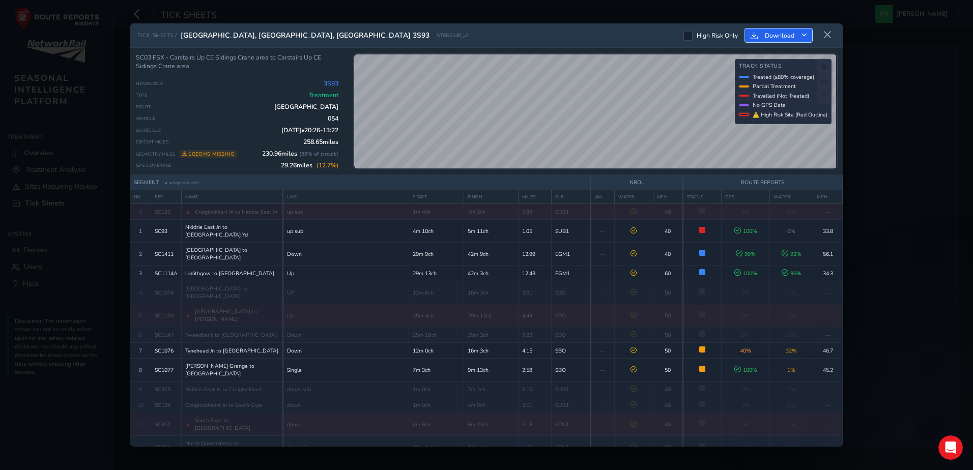
click at [639, 35] on span "Download" at bounding box center [780, 36] width 30 height 8
click at [639, 77] on span "Download as Excel" at bounding box center [794, 78] width 61 height 7
click at [639, 267] on div "TICK-SHEETS / [GEOGRAPHIC_DATA], [GEOGRAPHIC_DATA], Borders 3S93 ST883248_v2 Hi…" at bounding box center [486, 235] width 973 height 470
click at [639, 38] on button "Download" at bounding box center [778, 35] width 67 height 14
